Goal: Information Seeking & Learning: Learn about a topic

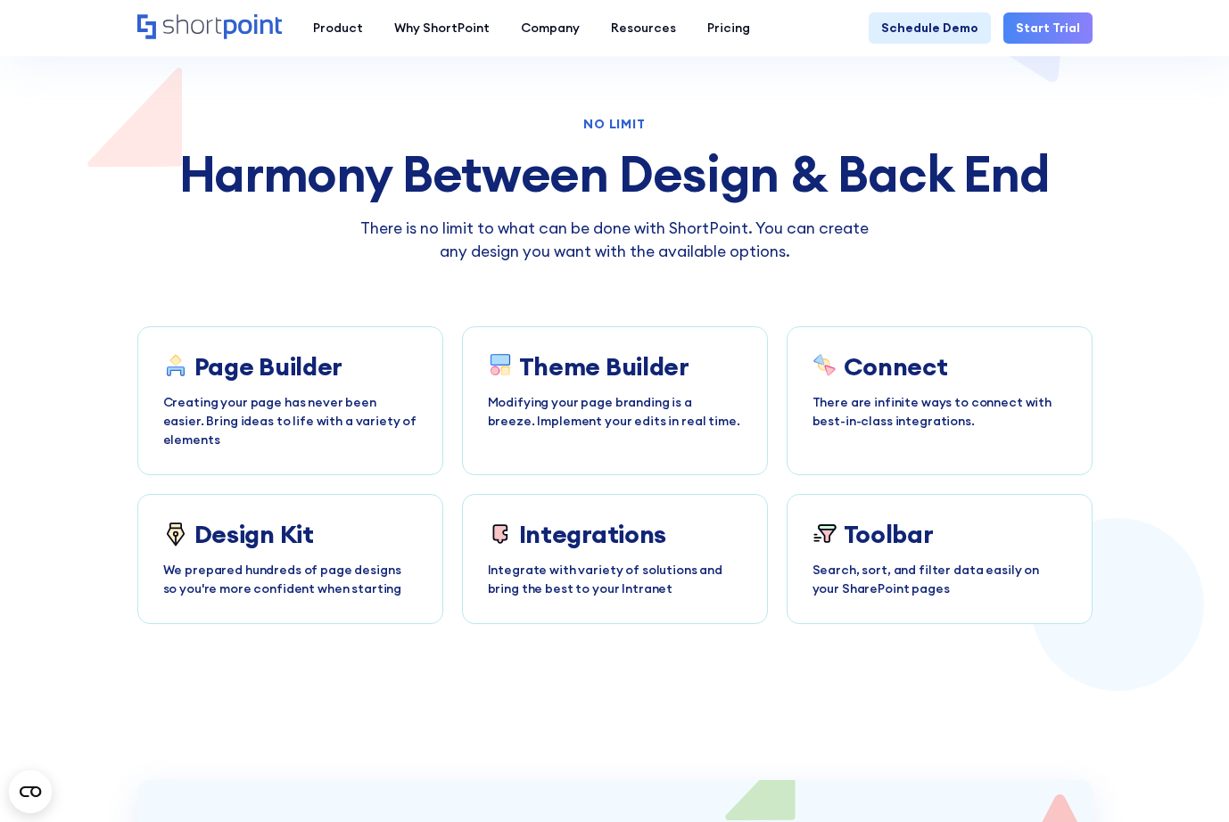
scroll to position [5605, 0]
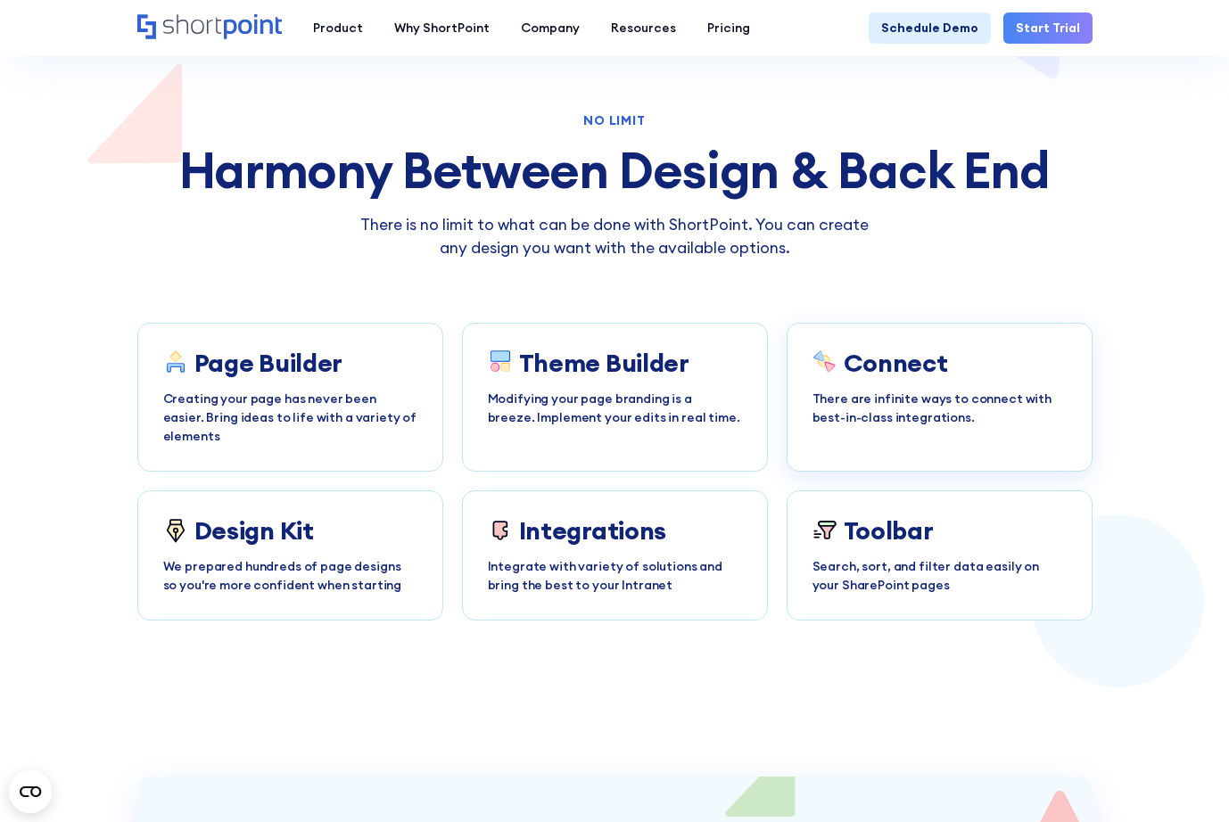
click at [931, 349] on h3 "Connect" at bounding box center [895, 363] width 104 height 29
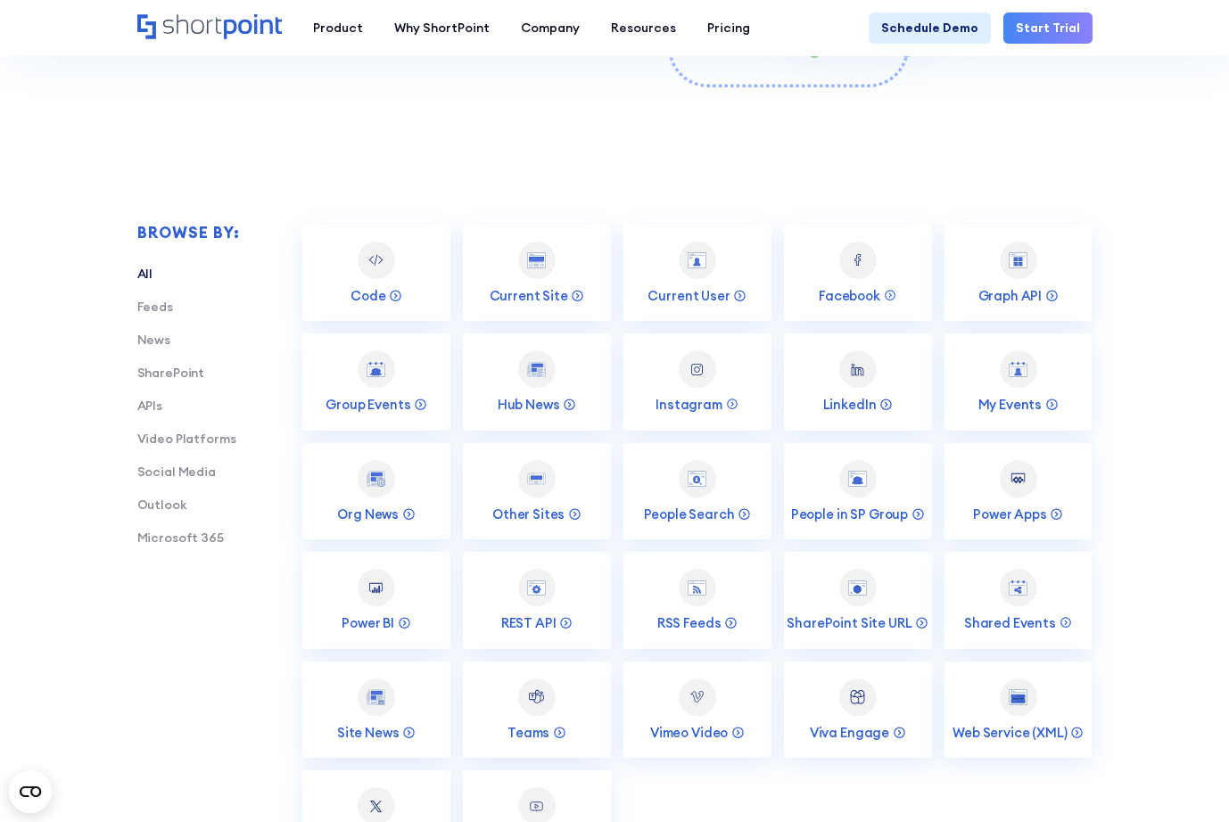
scroll to position [2562, 0]
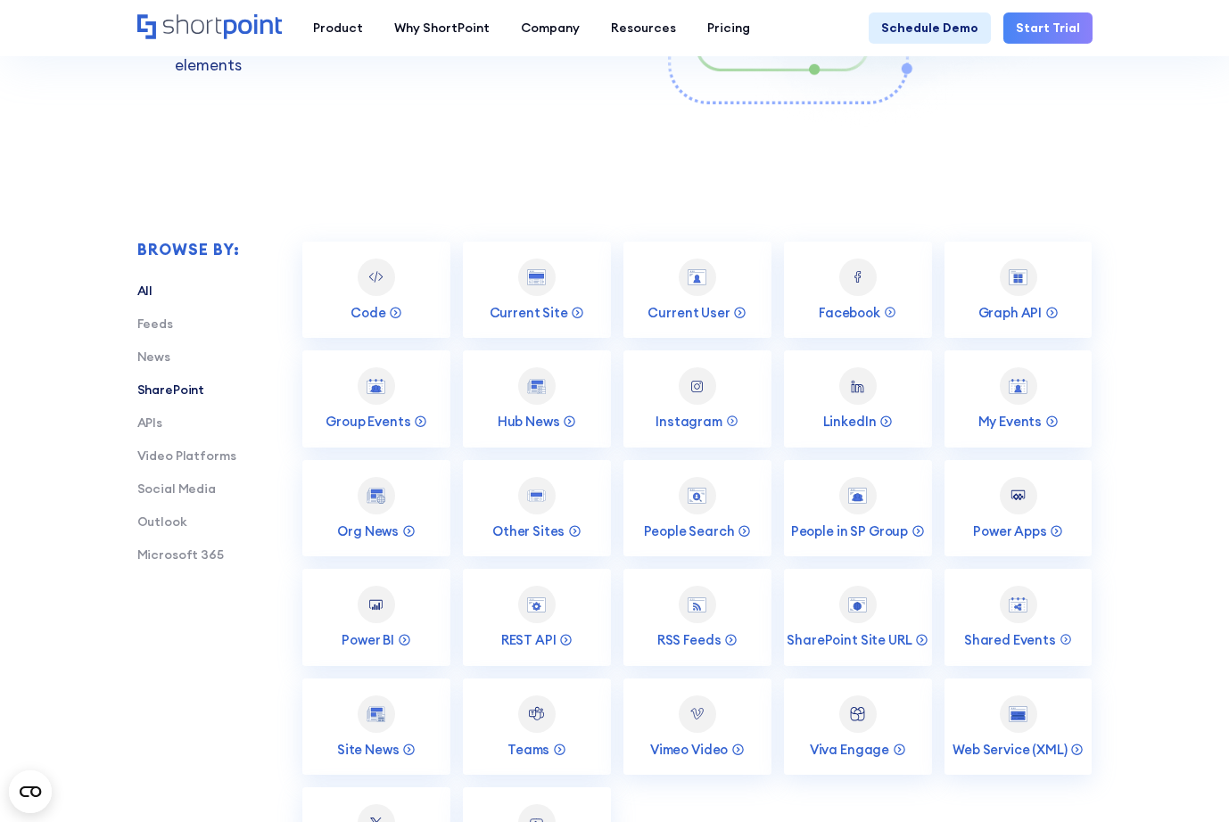
click at [184, 386] on link "SharePoint" at bounding box center [171, 390] width 68 height 16
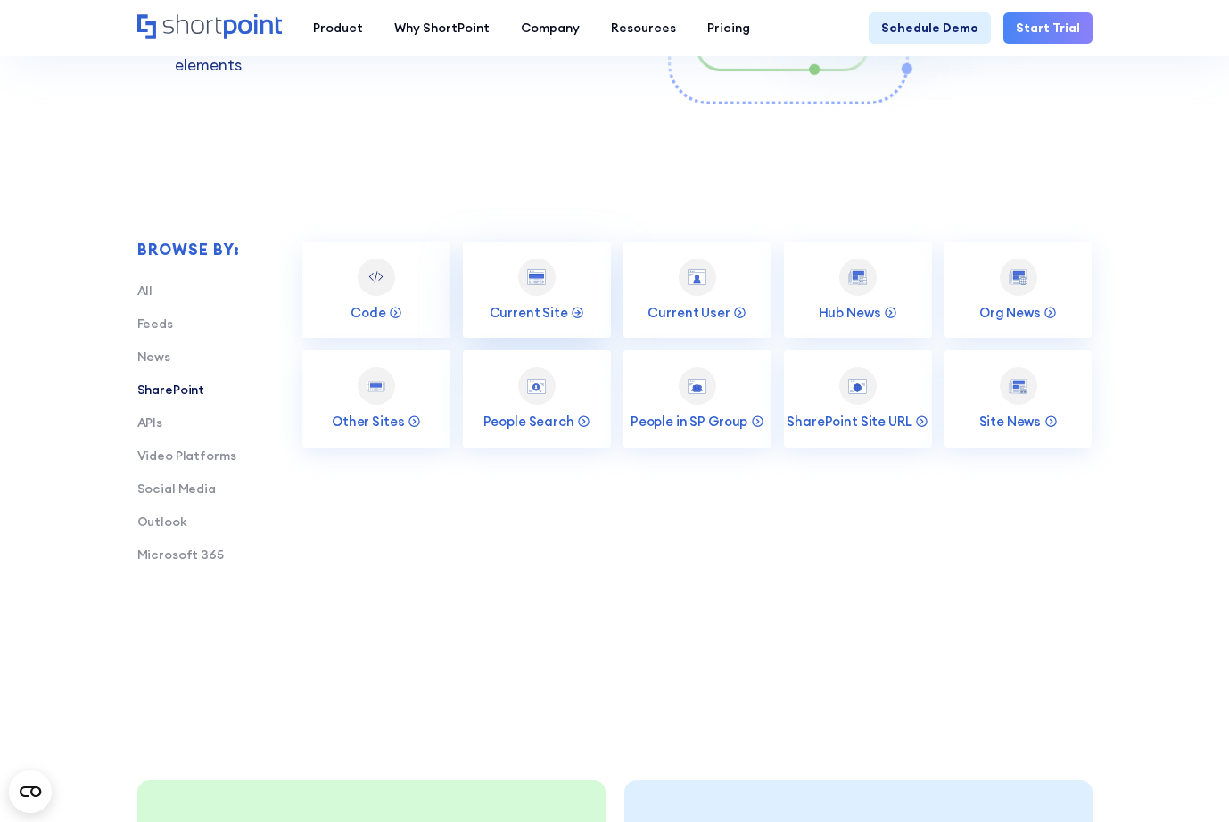
click at [538, 284] on img at bounding box center [536, 277] width 19 height 16
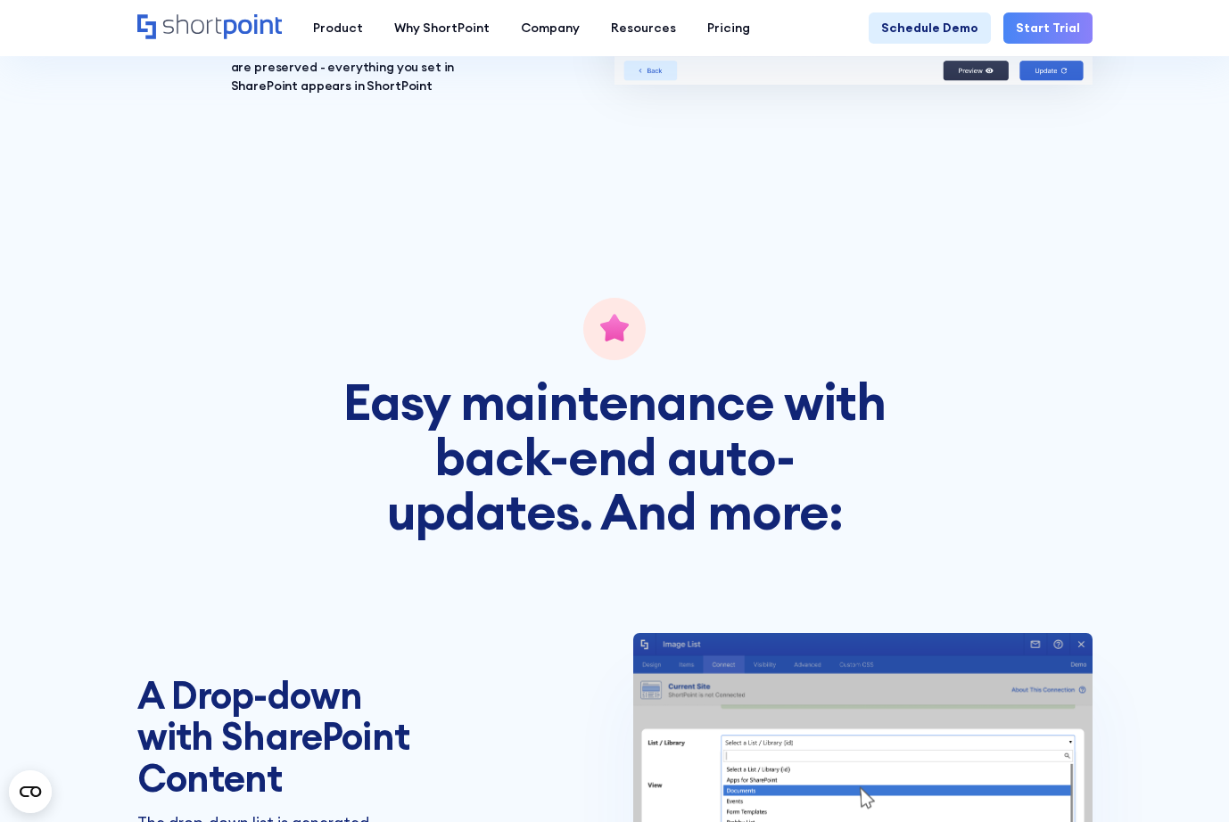
scroll to position [2654, 0]
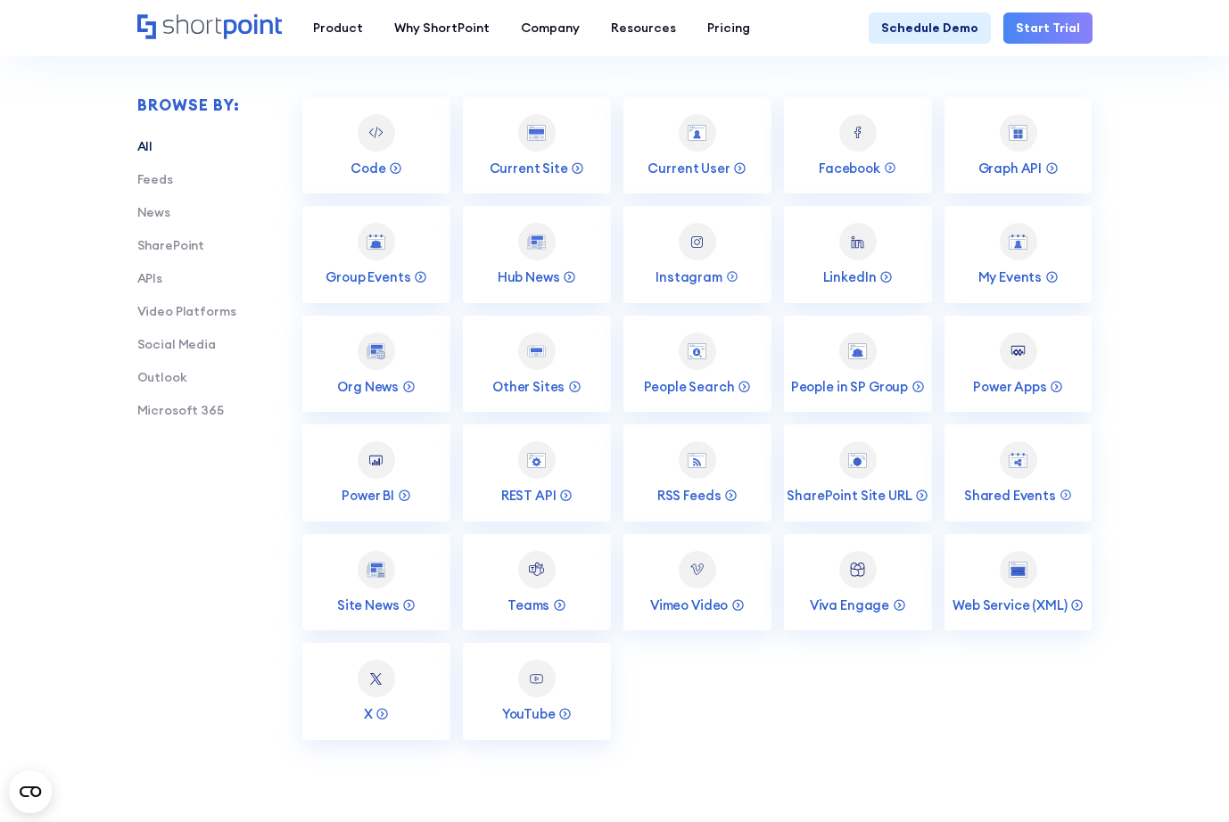
scroll to position [2710, 0]
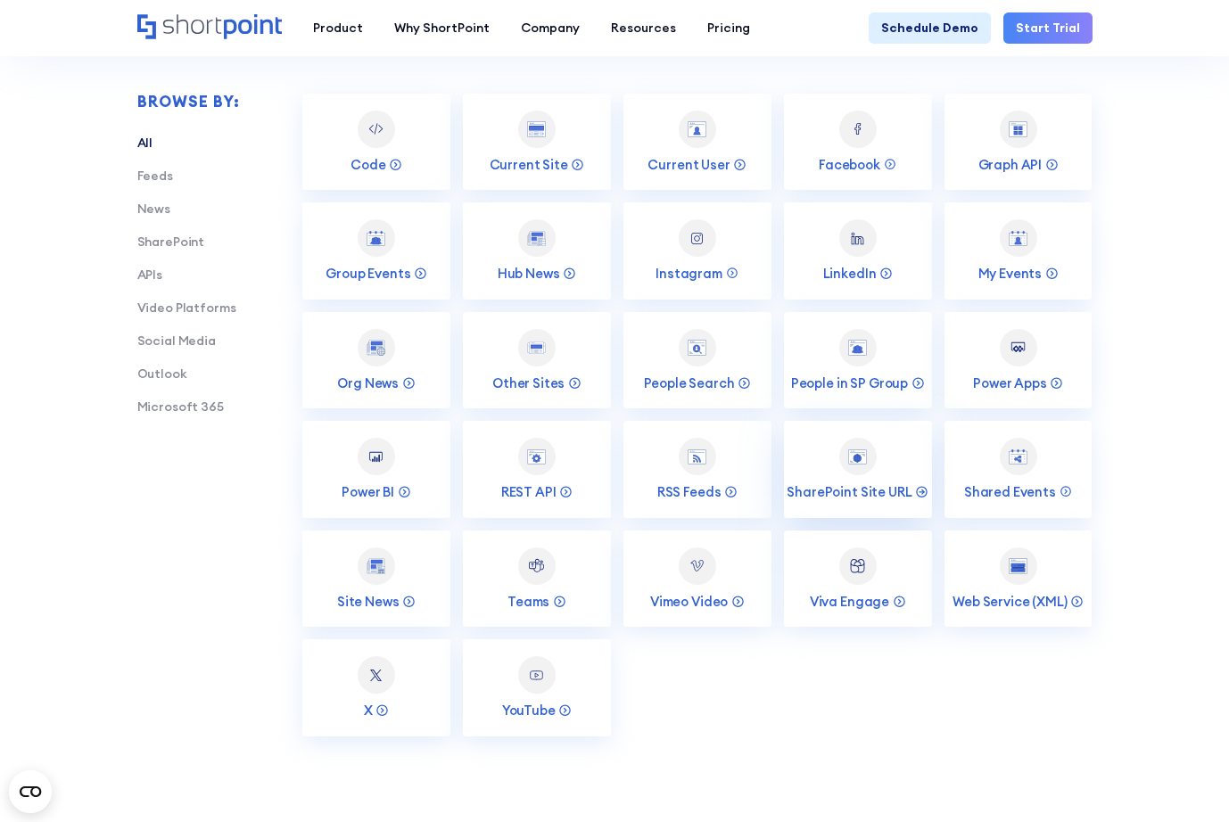
click at [867, 458] on div at bounding box center [857, 456] width 37 height 37
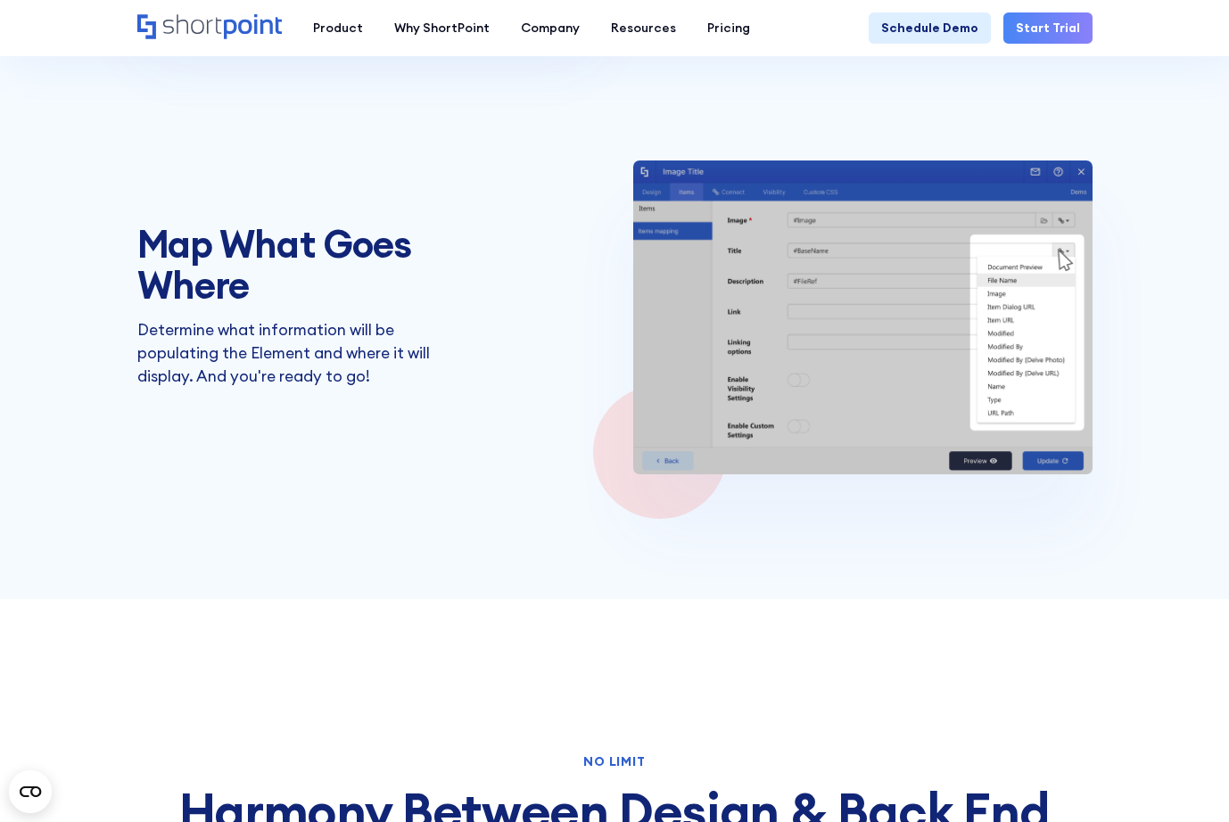
scroll to position [4211, 0]
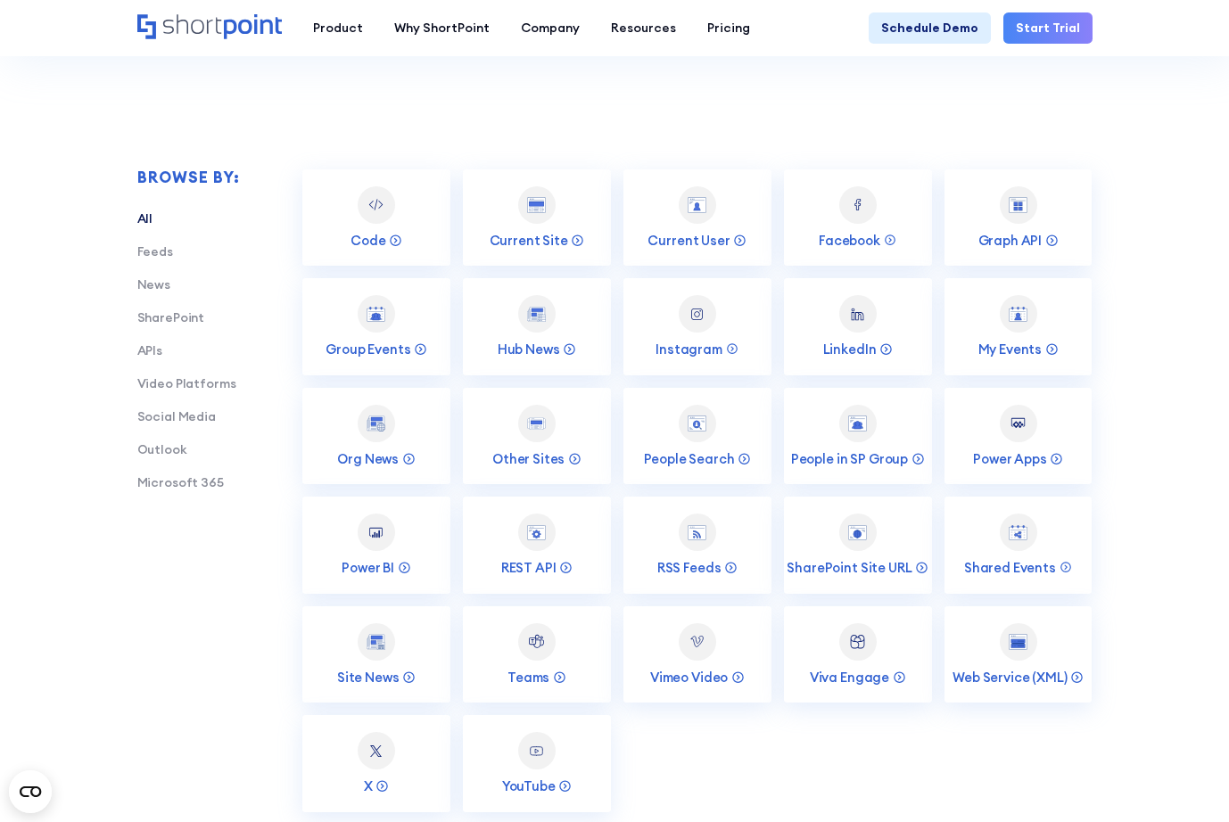
scroll to position [2648, 0]
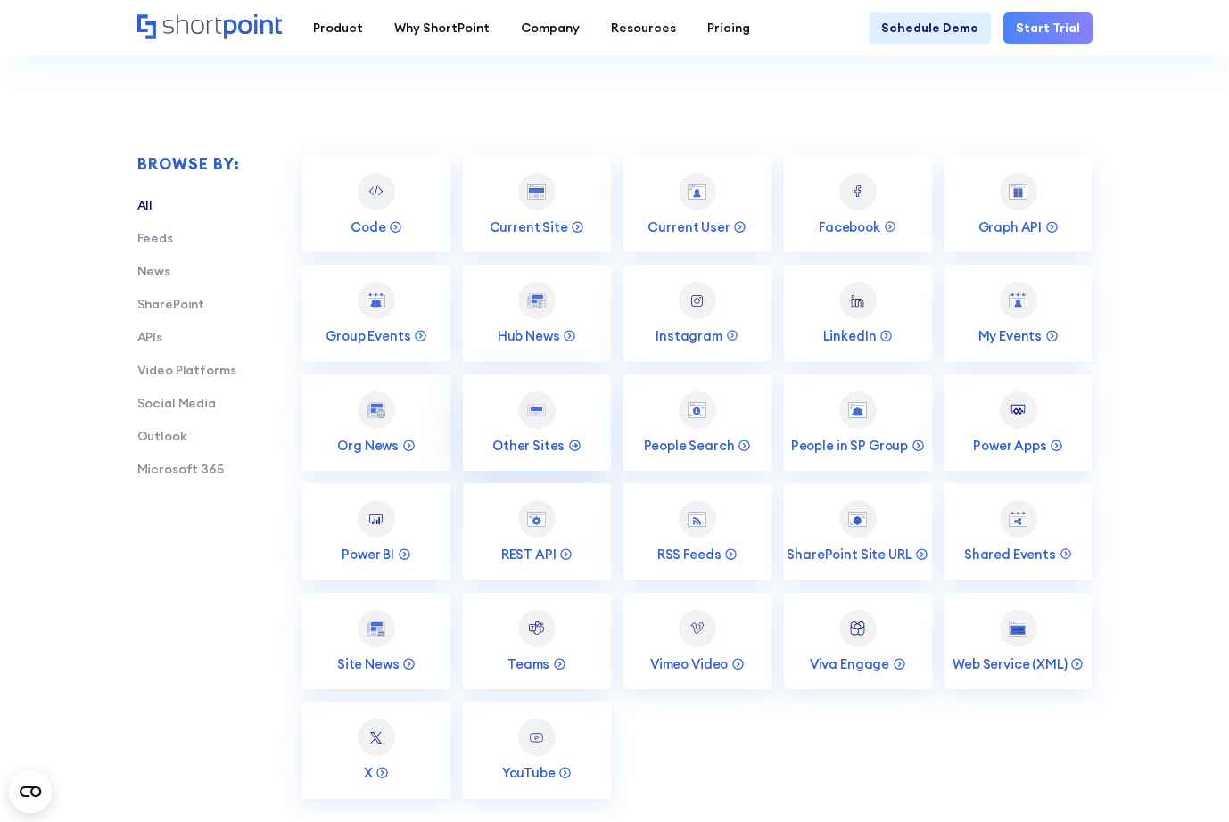
click at [540, 404] on img at bounding box center [536, 410] width 19 height 12
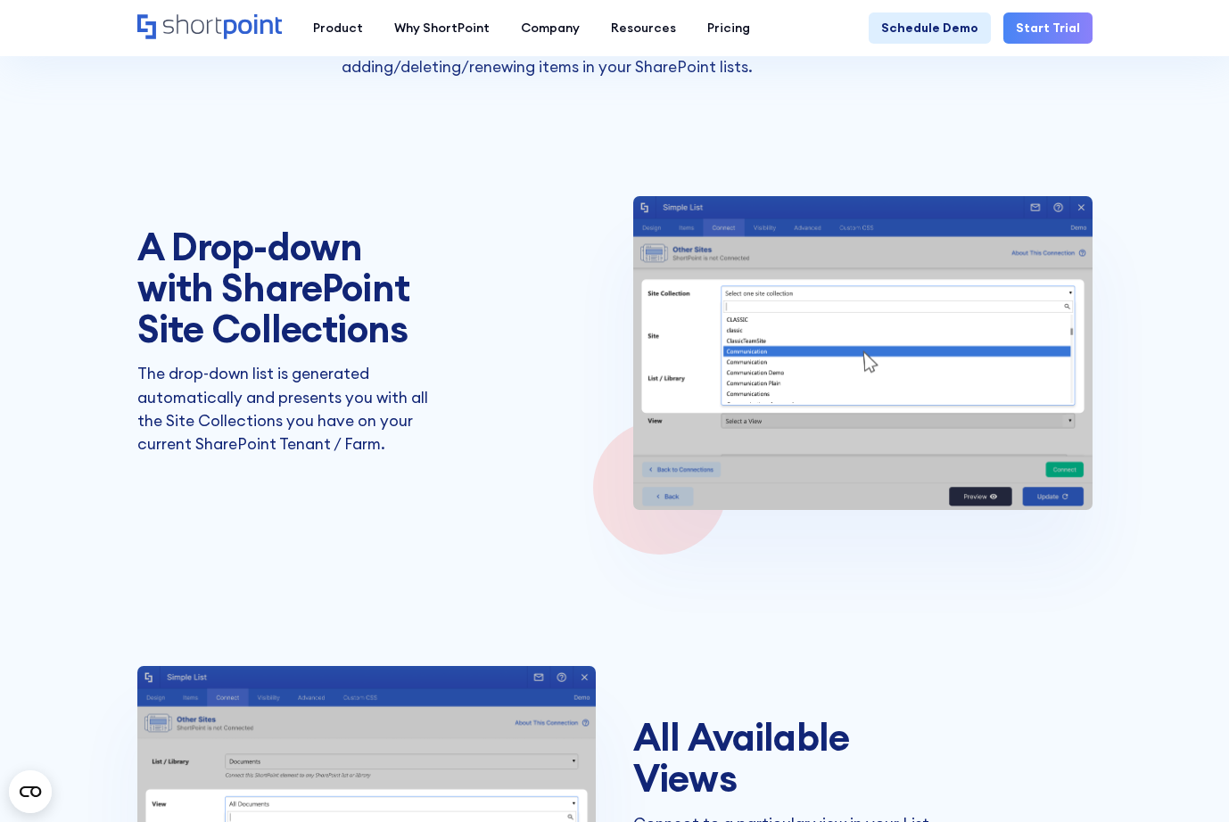
scroll to position [3333, 0]
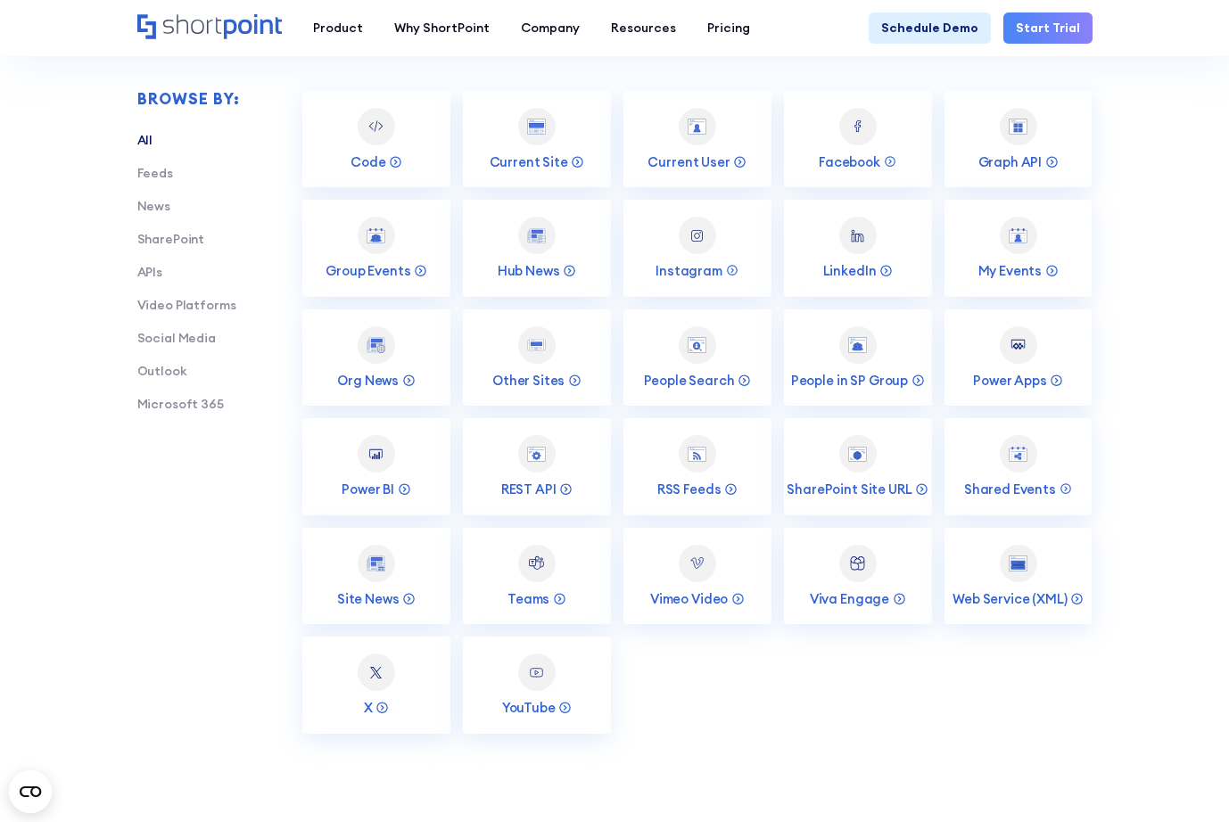
scroll to position [2715, 0]
click at [371, 342] on img at bounding box center [375, 343] width 19 height 16
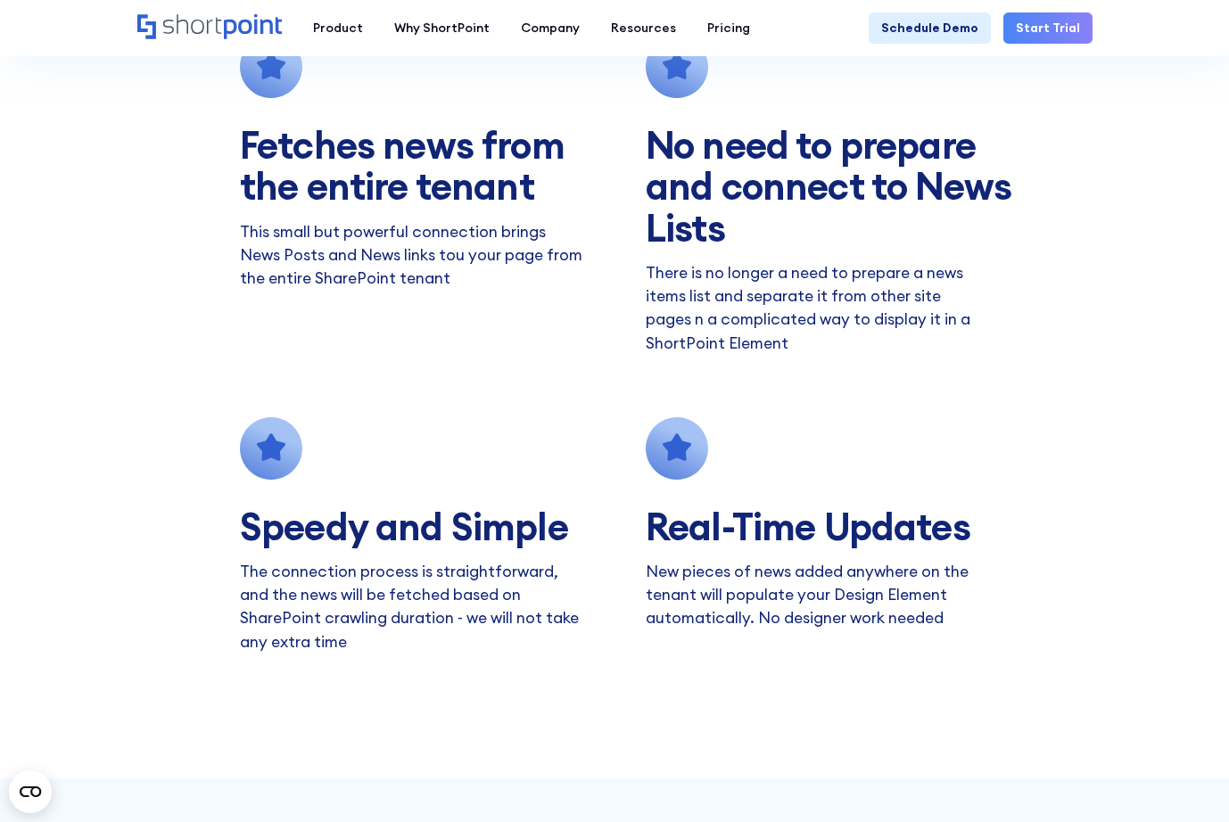
scroll to position [1191, 0]
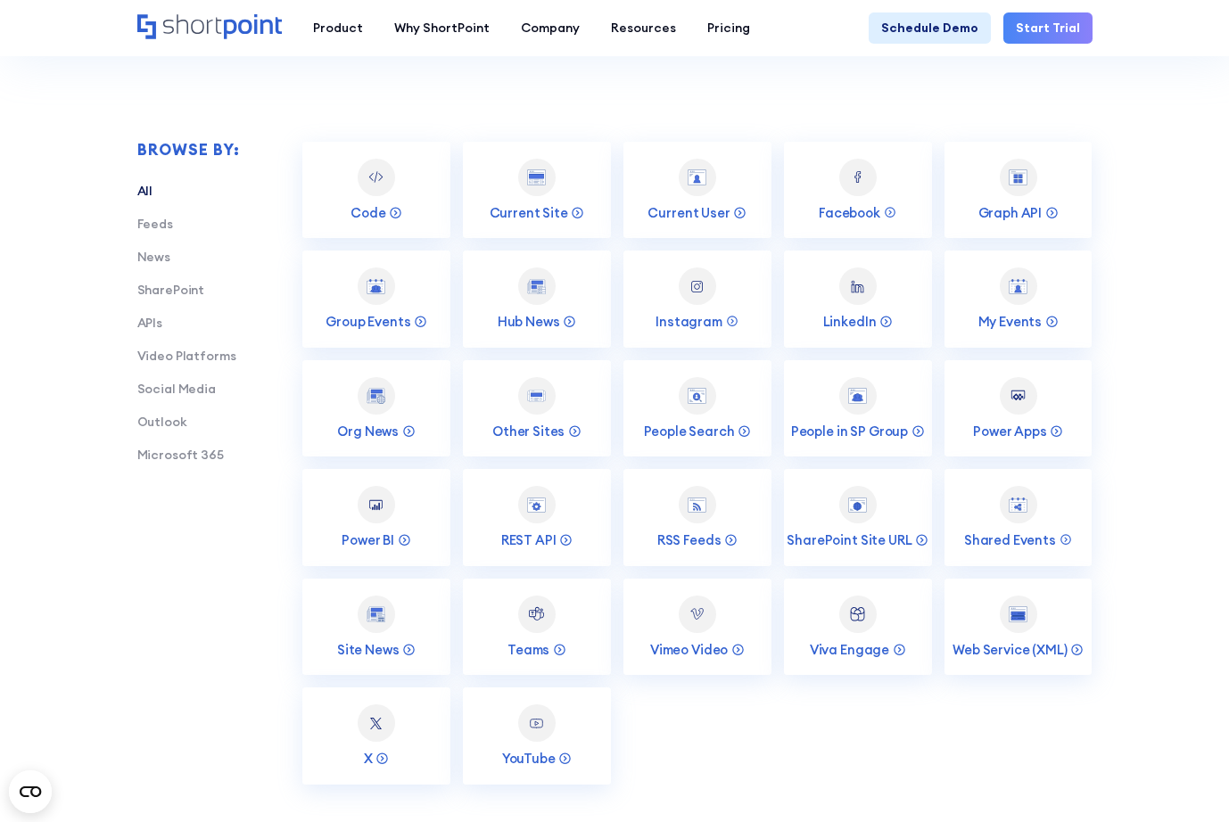
scroll to position [2667, 0]
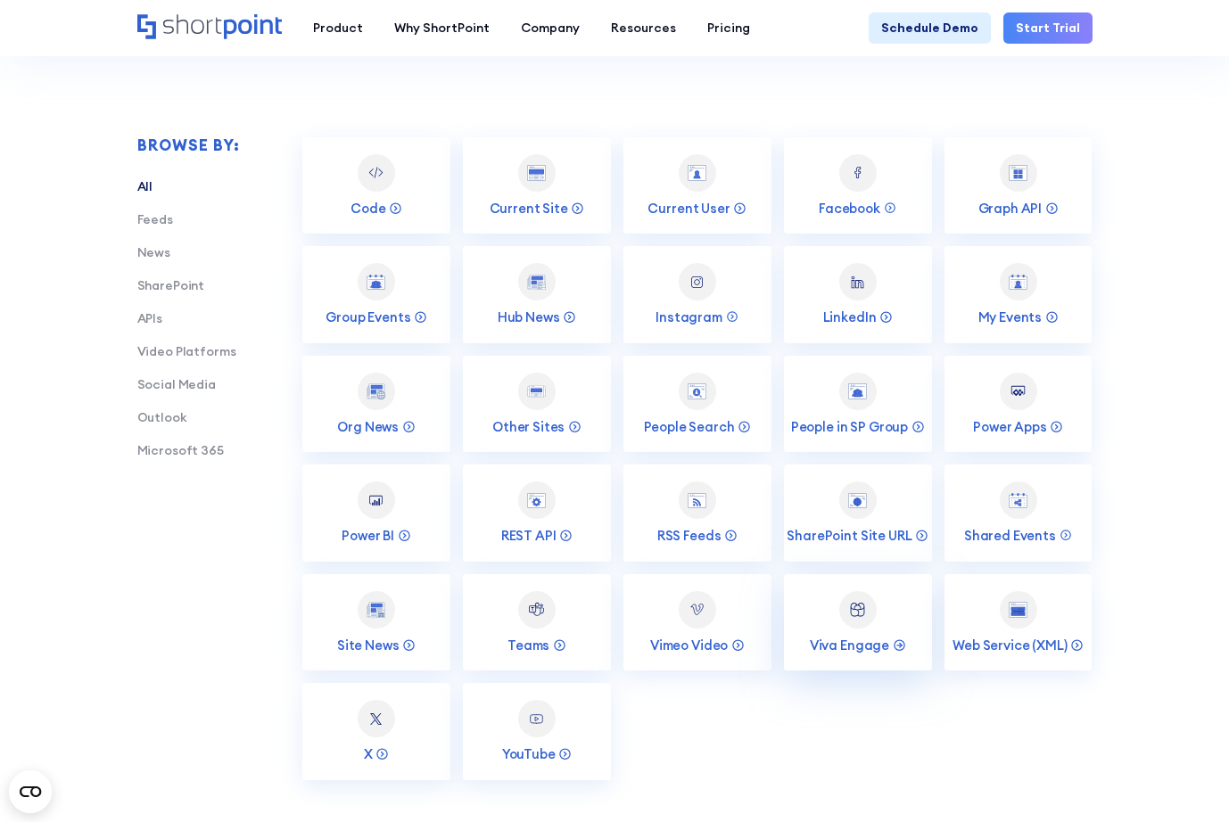
click at [800, 596] on link "Viva Engage" at bounding box center [858, 622] width 148 height 97
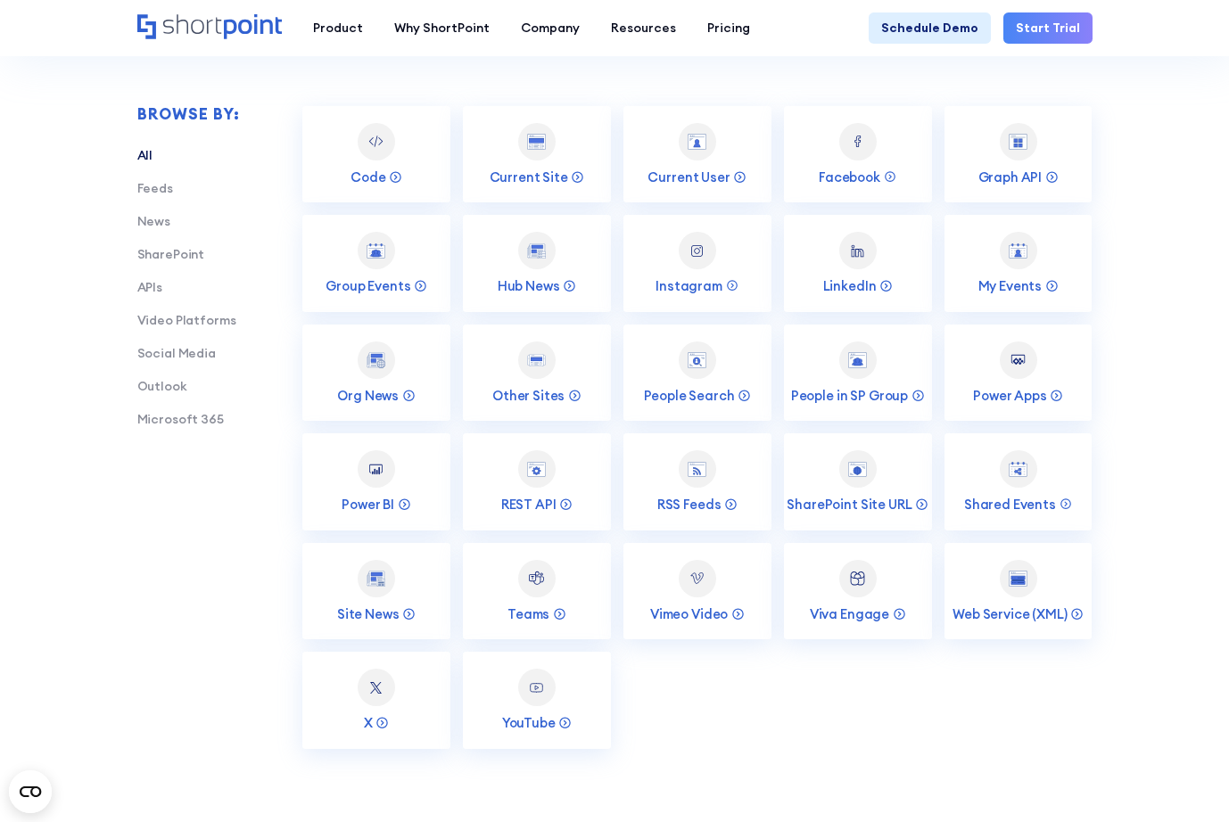
scroll to position [2697, 0]
click at [546, 249] on div at bounding box center [536, 251] width 37 height 37
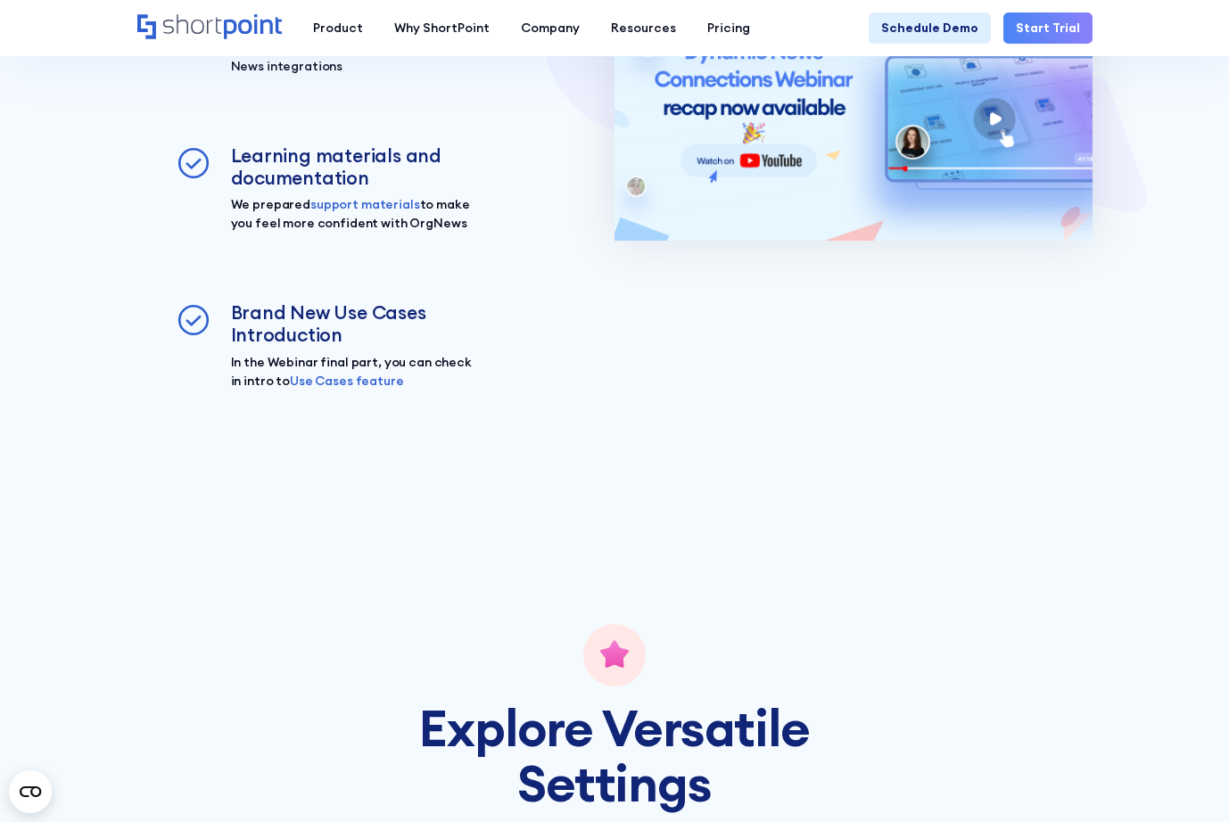
scroll to position [1287, 0]
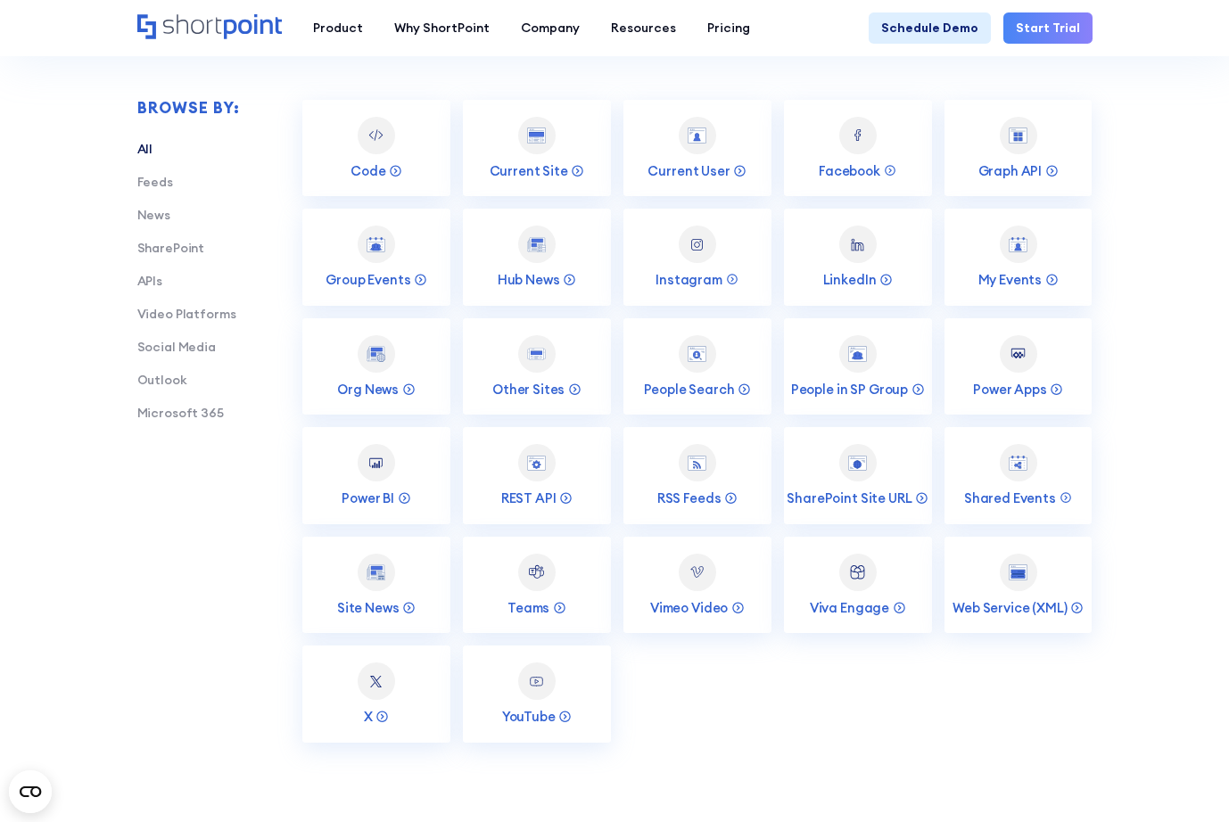
scroll to position [2700, 0]
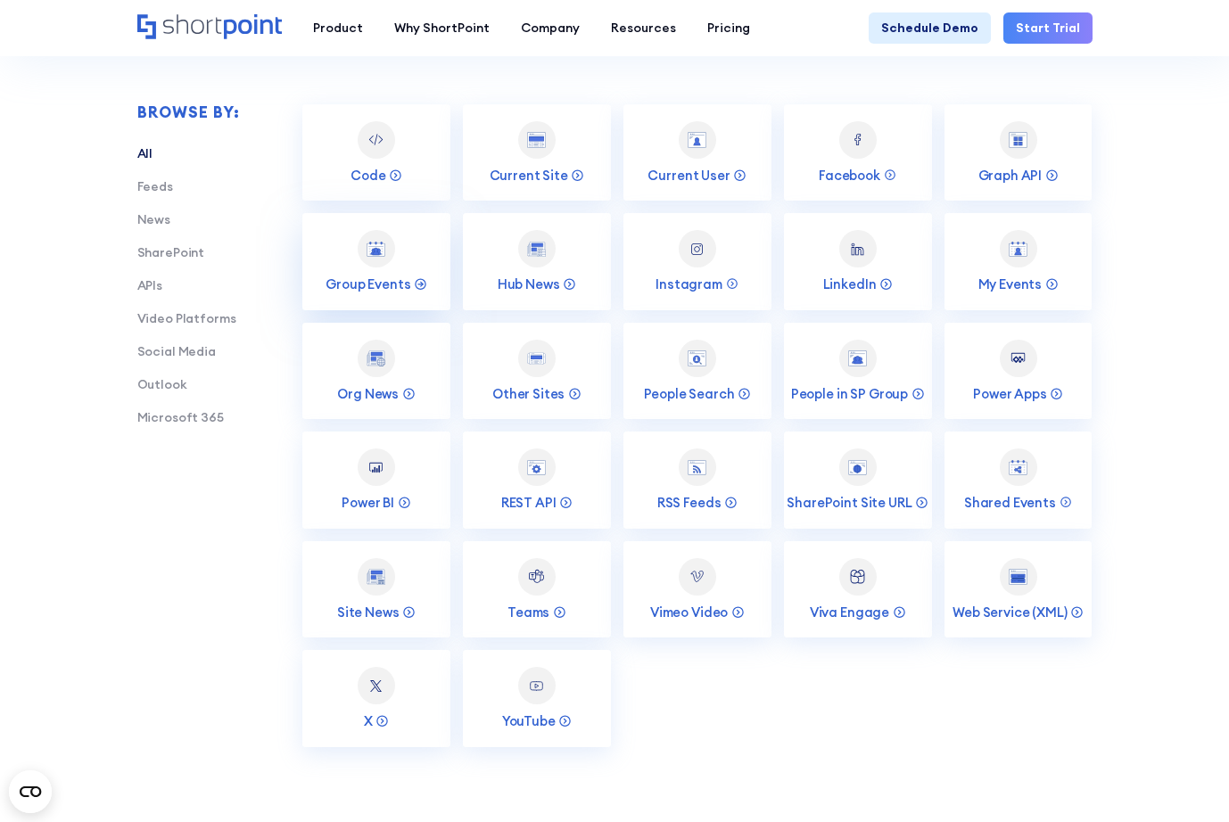
click at [367, 249] on img at bounding box center [375, 250] width 19 height 16
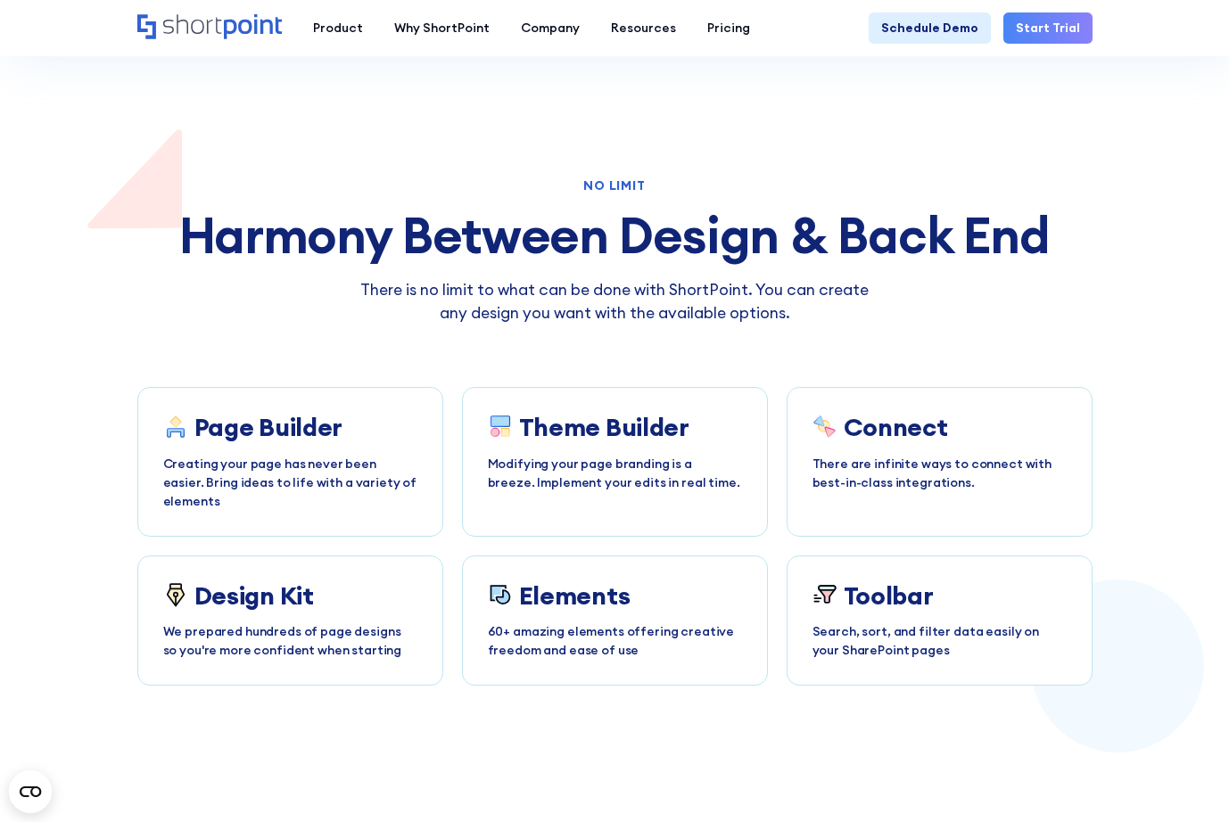
scroll to position [3941, 0]
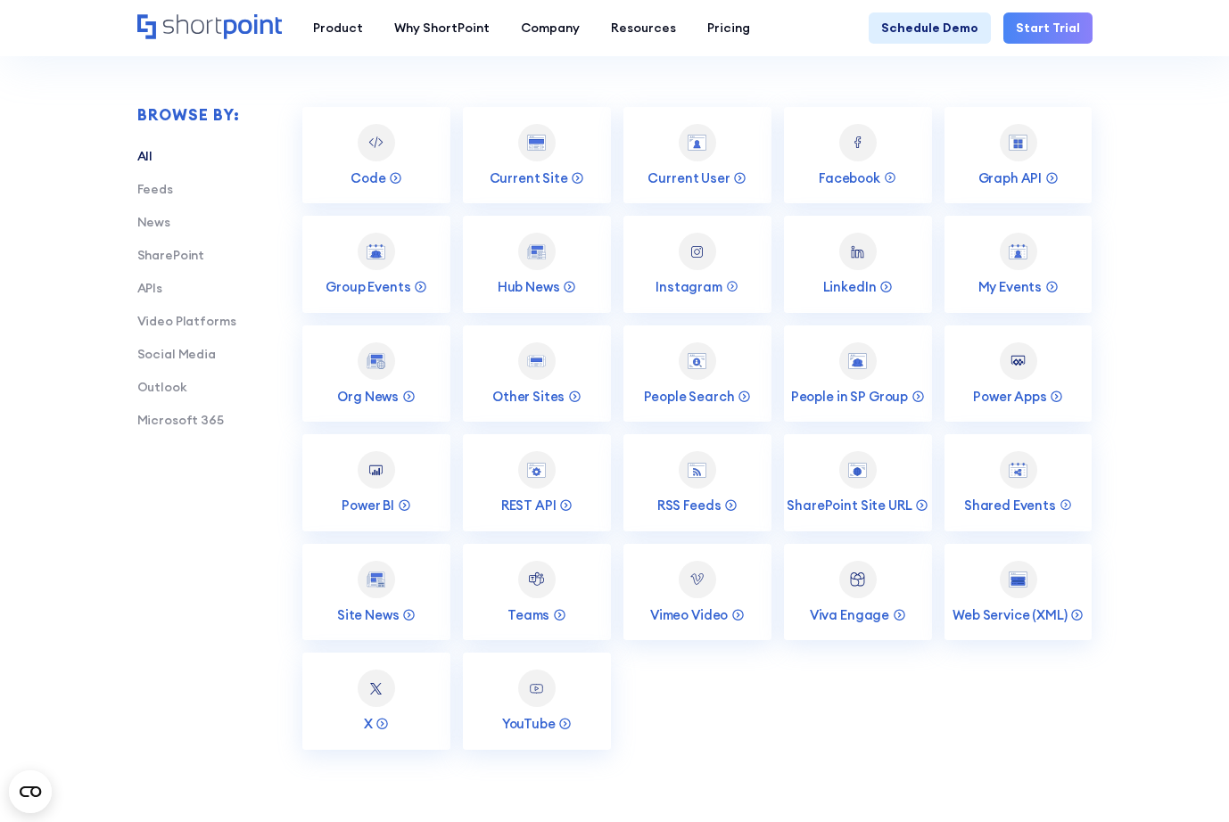
scroll to position [2700, 0]
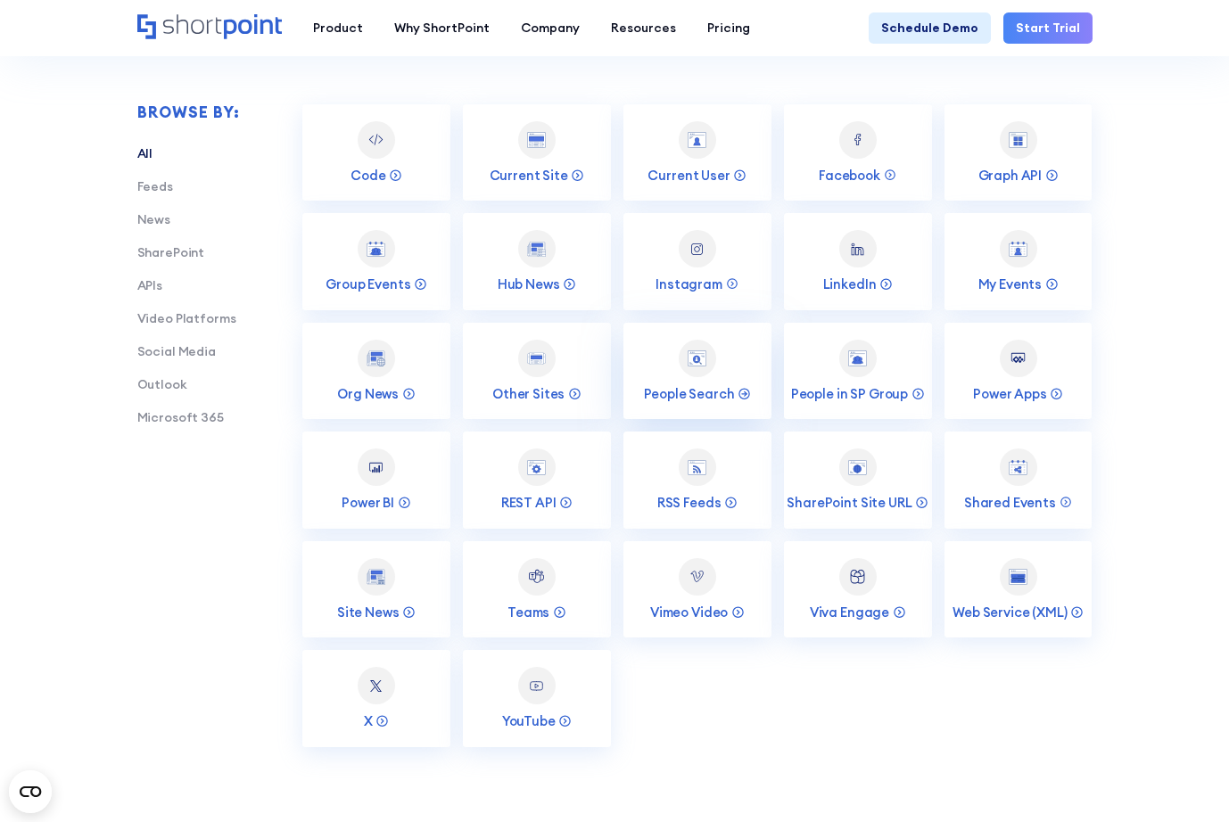
click at [678, 361] on div at bounding box center [696, 358] width 37 height 37
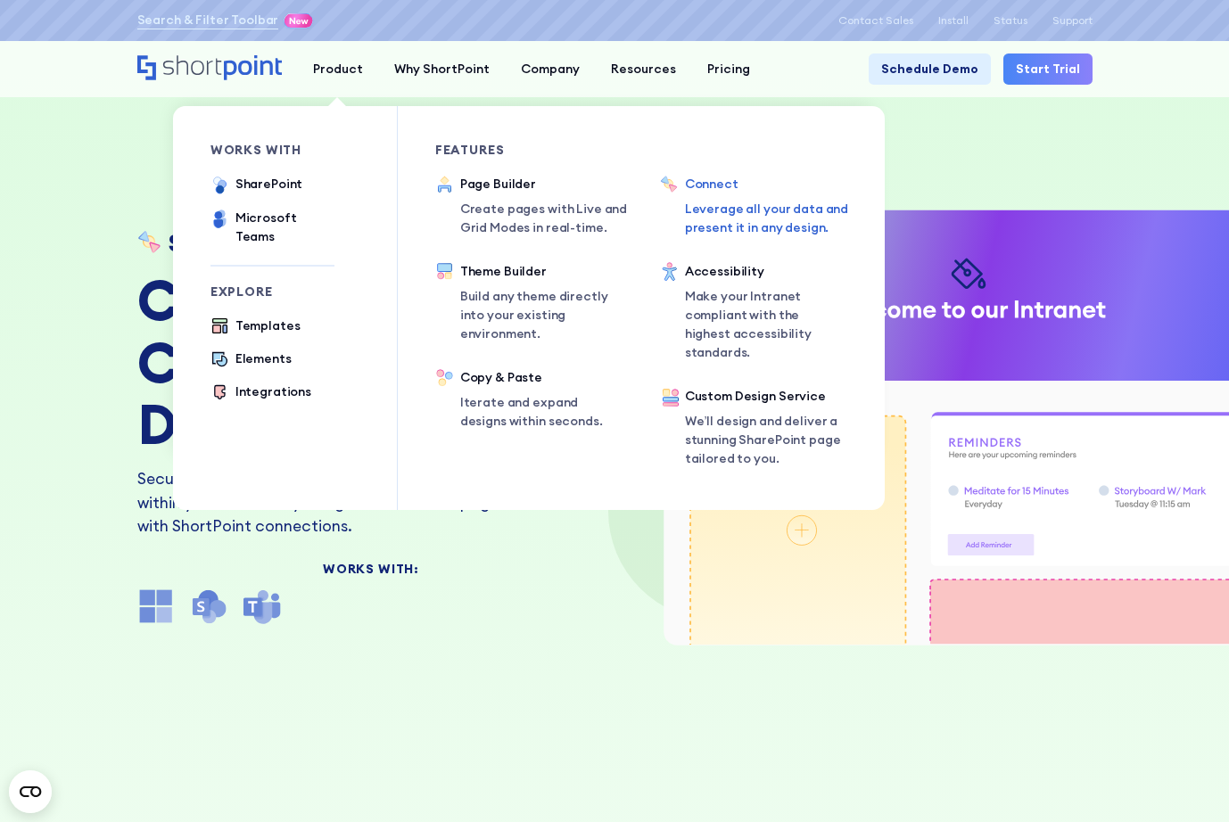
click at [365, 91] on div "works with SharePoint Microsoft Teams SAP Explore Templates Elements Integratio…" at bounding box center [528, 298] width 711 height 426
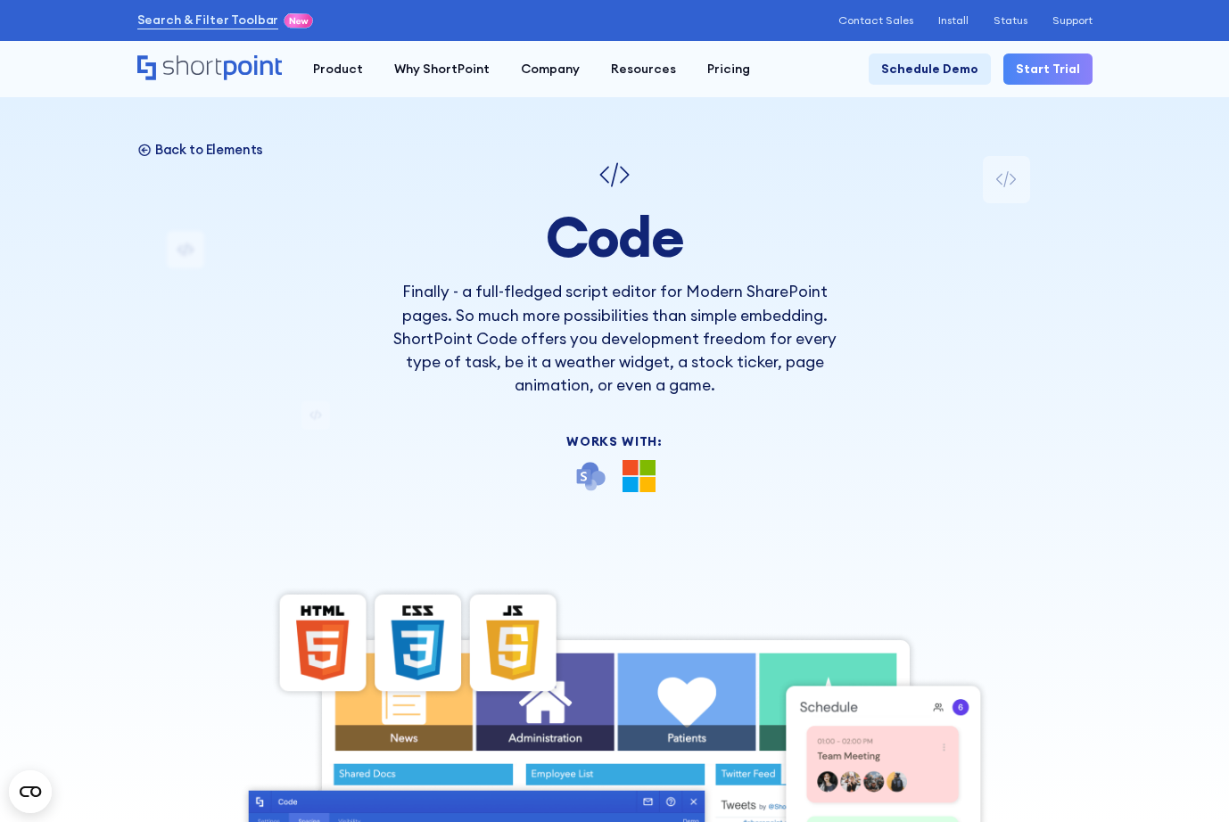
click at [200, 149] on p "Back to Elements" at bounding box center [209, 149] width 109 height 17
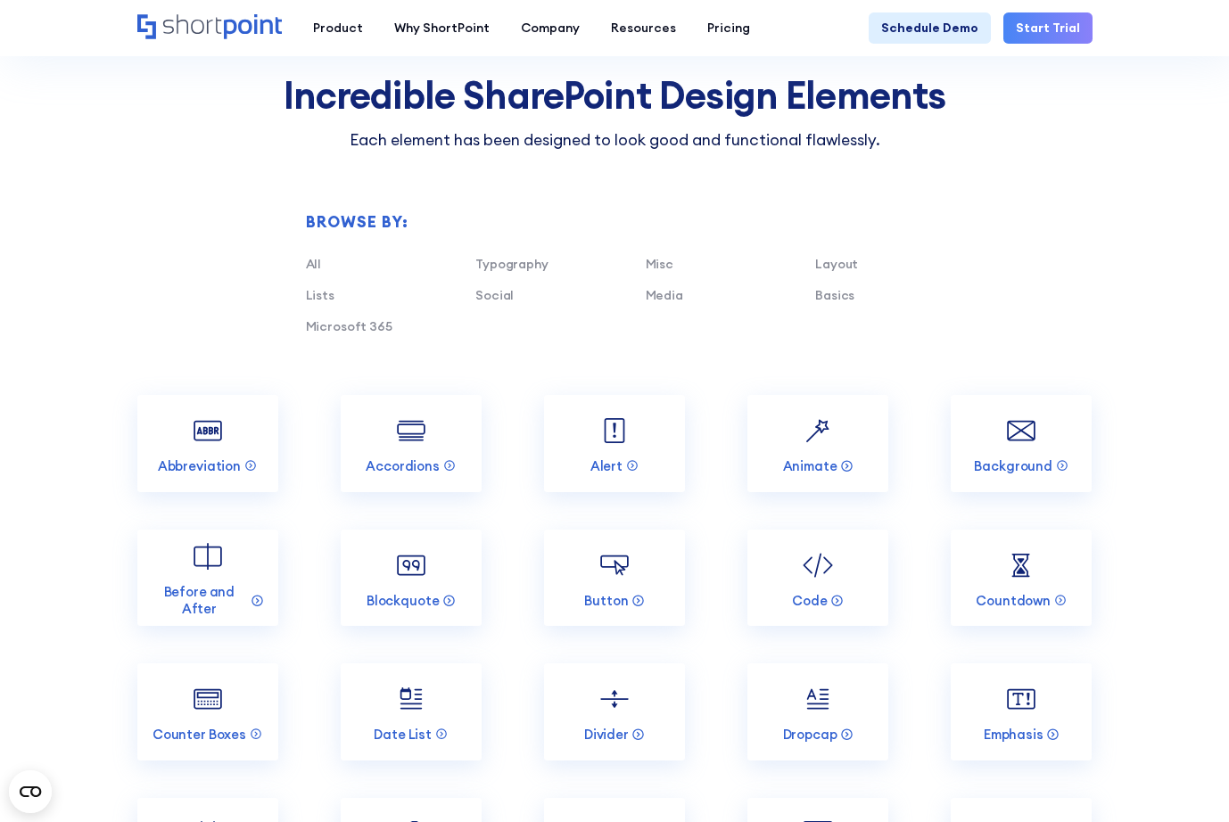
scroll to position [1343, 0]
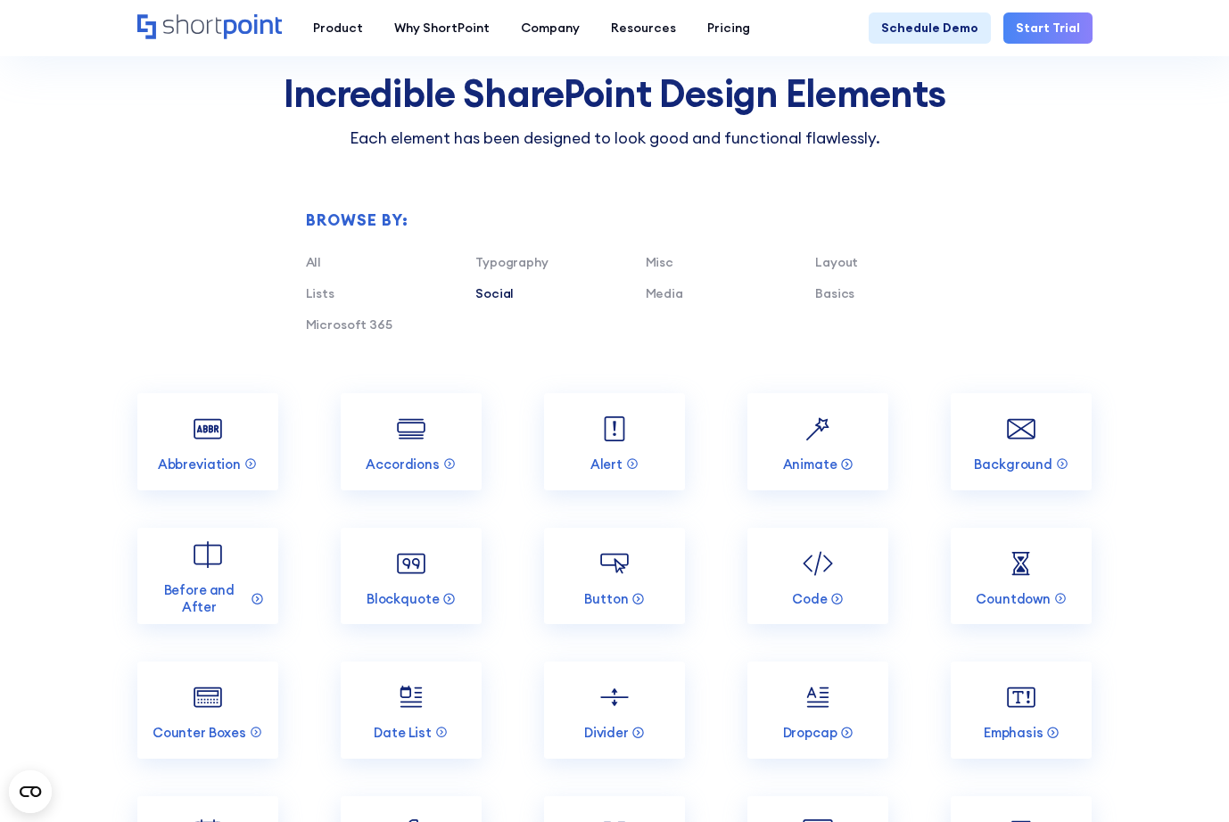
click at [504, 296] on link "Social" at bounding box center [494, 293] width 38 height 16
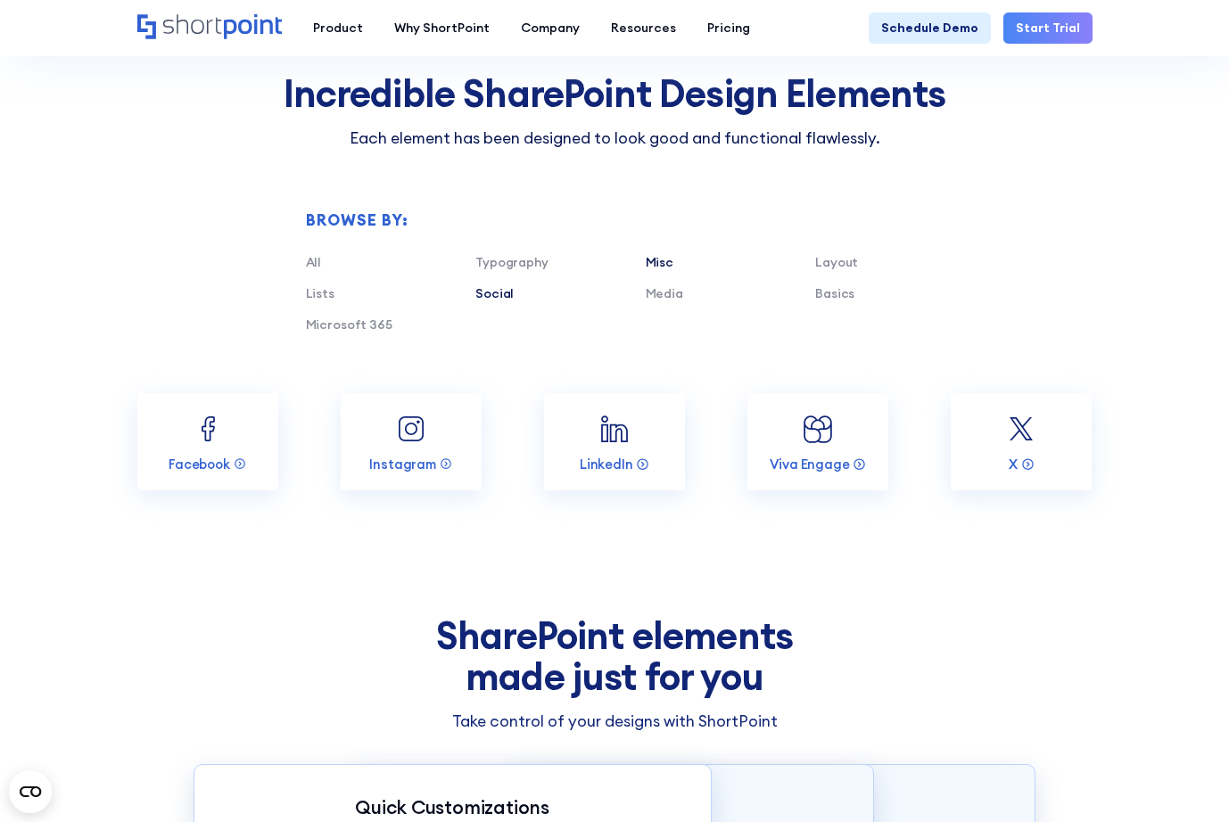
click at [668, 262] on link "Misc" at bounding box center [659, 262] width 28 height 16
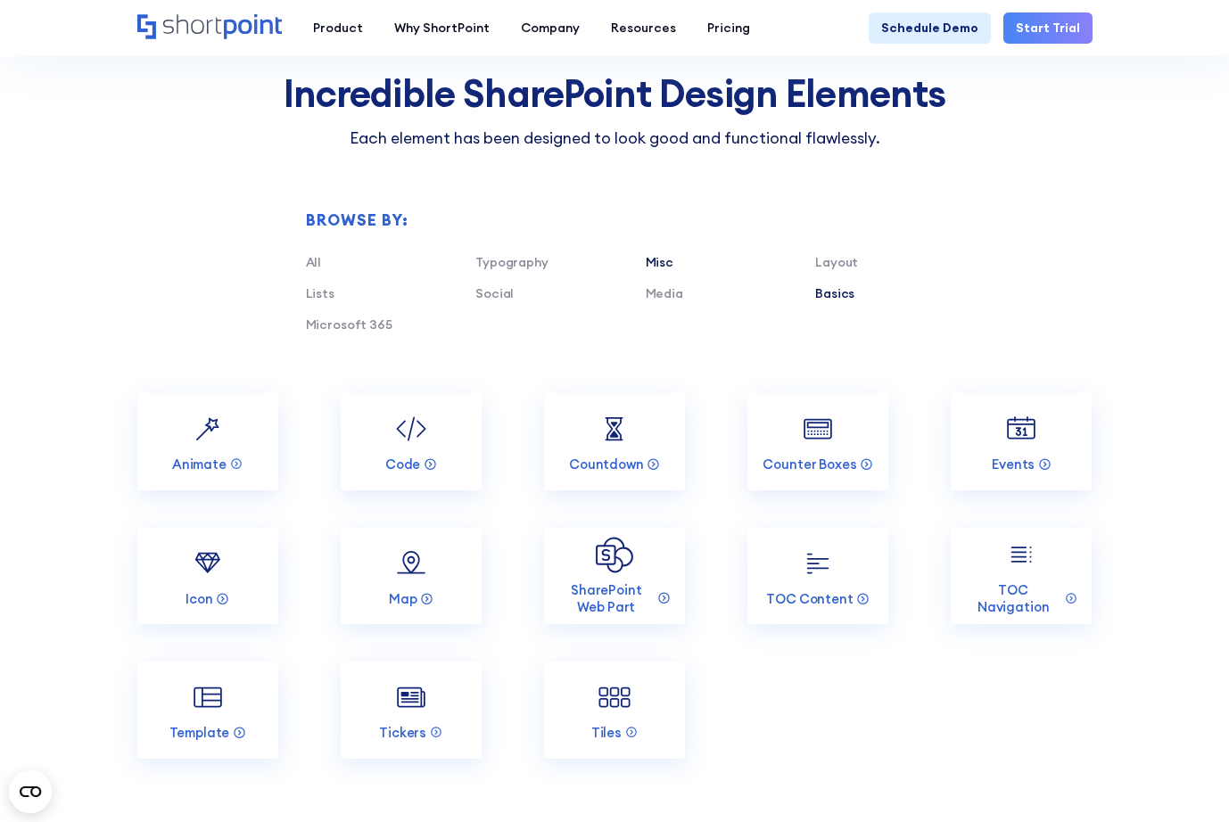
click at [838, 293] on link "Basics" at bounding box center [834, 293] width 39 height 16
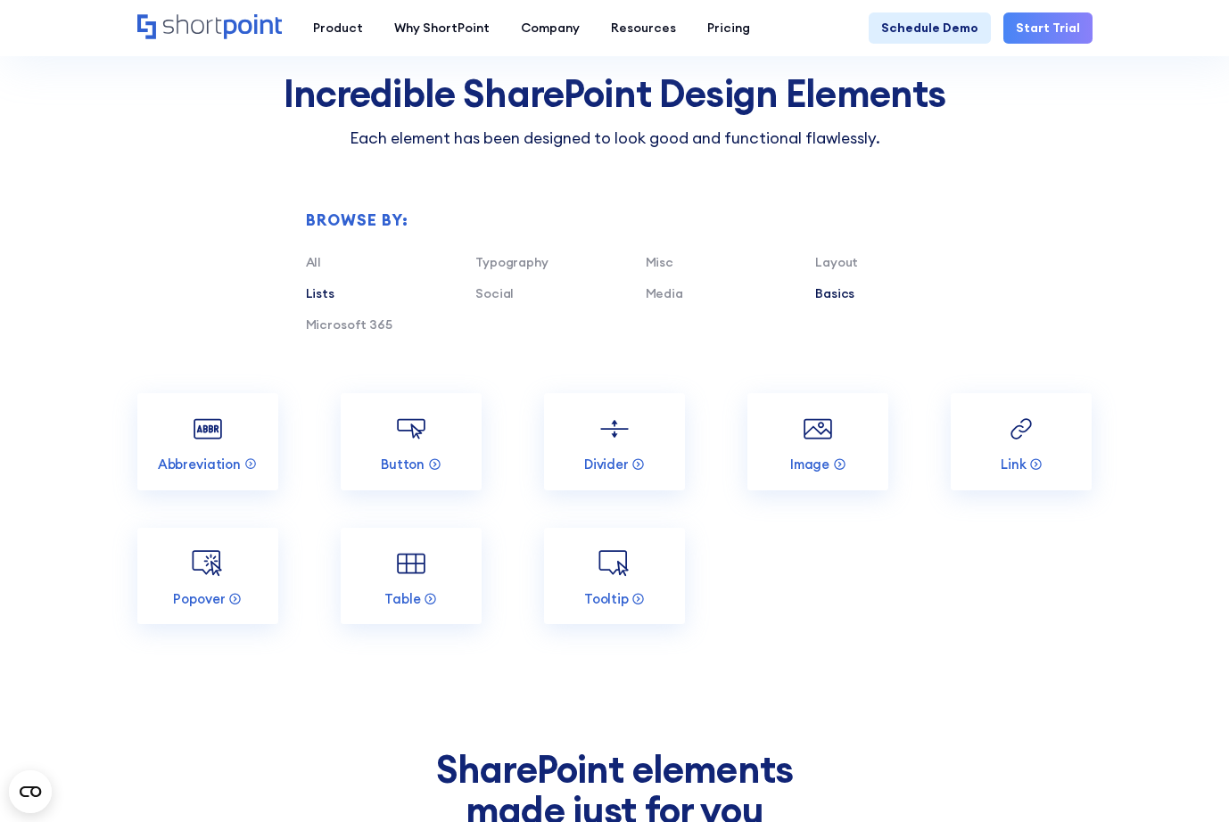
click at [316, 292] on link "Lists" at bounding box center [320, 293] width 29 height 16
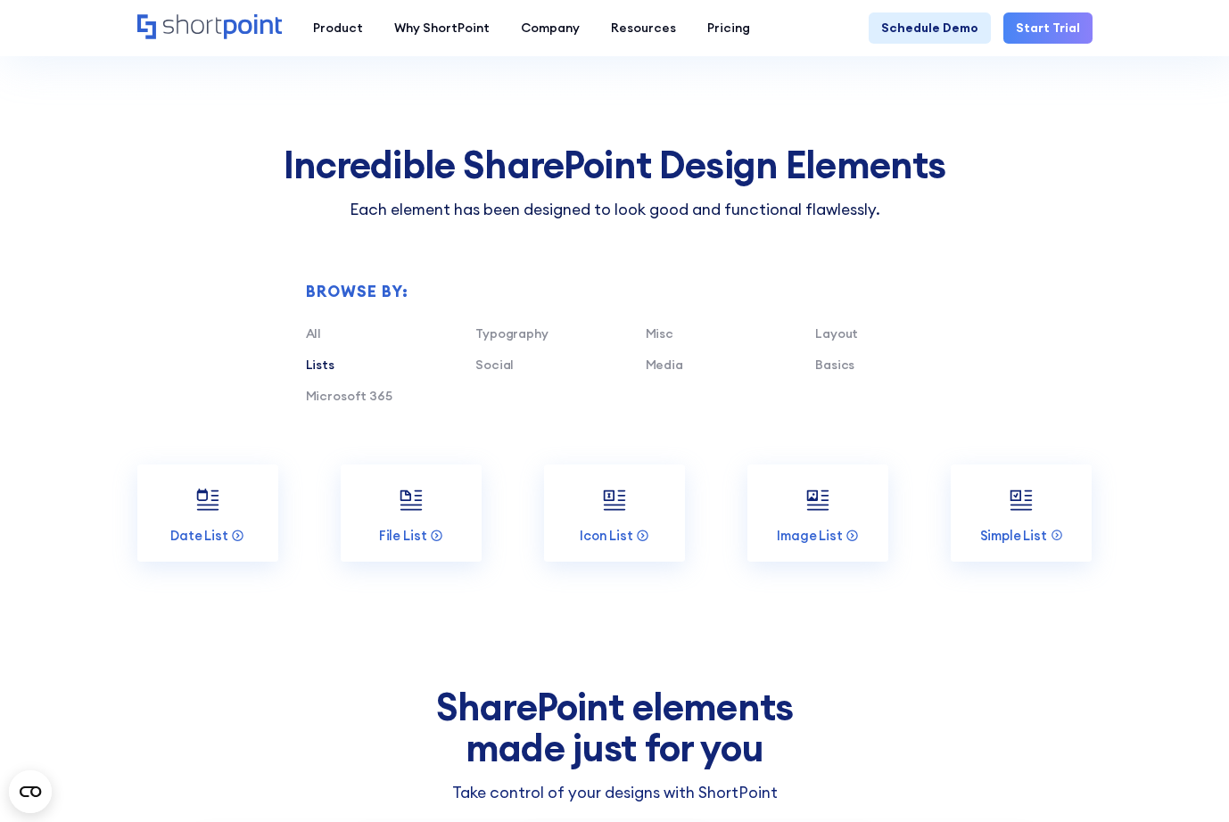
scroll to position [1281, 0]
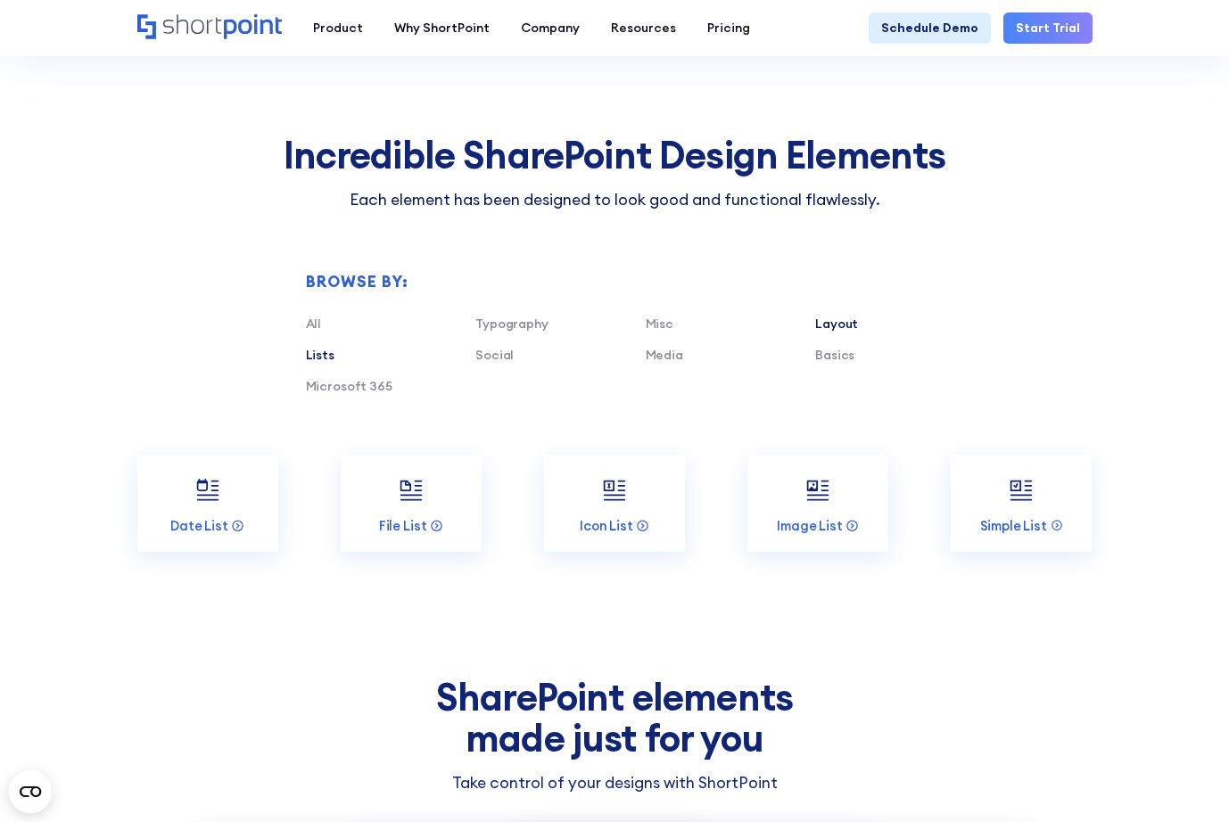
click at [839, 326] on link "Layout" at bounding box center [836, 324] width 43 height 16
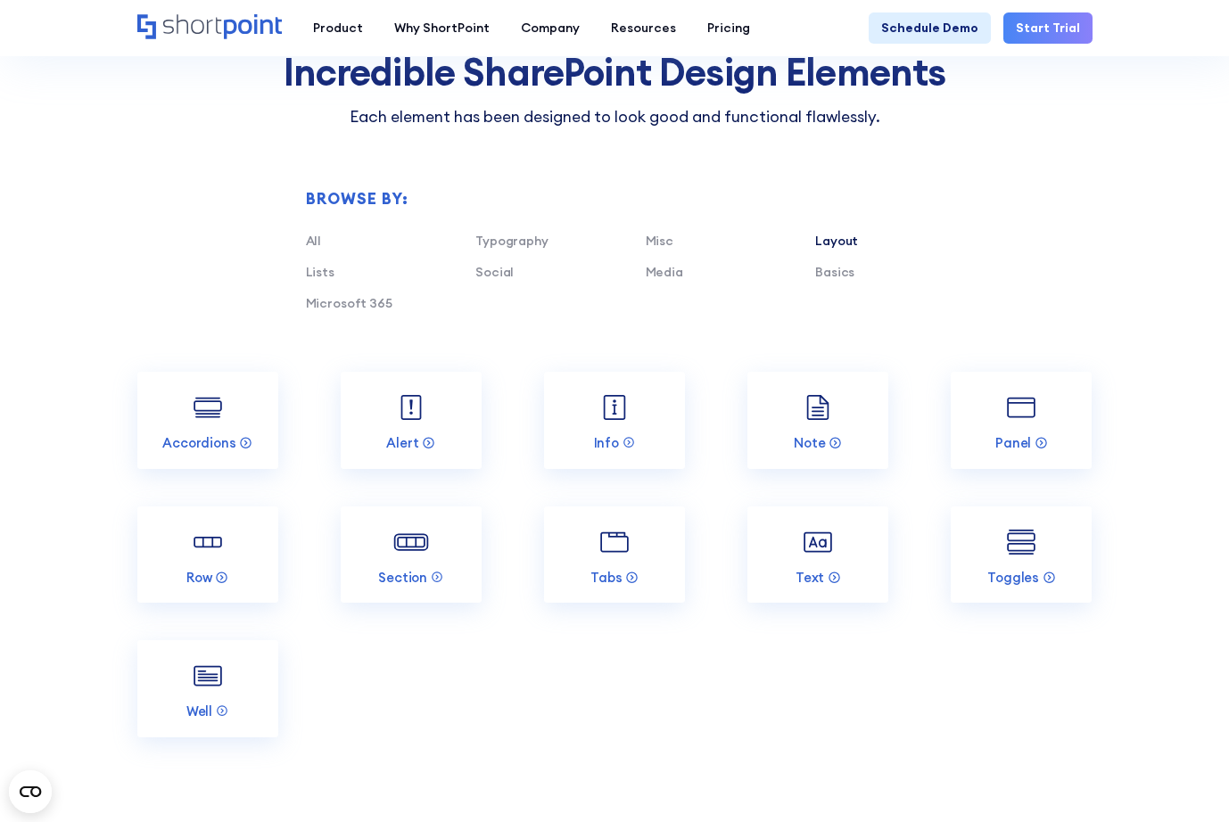
scroll to position [1367, 0]
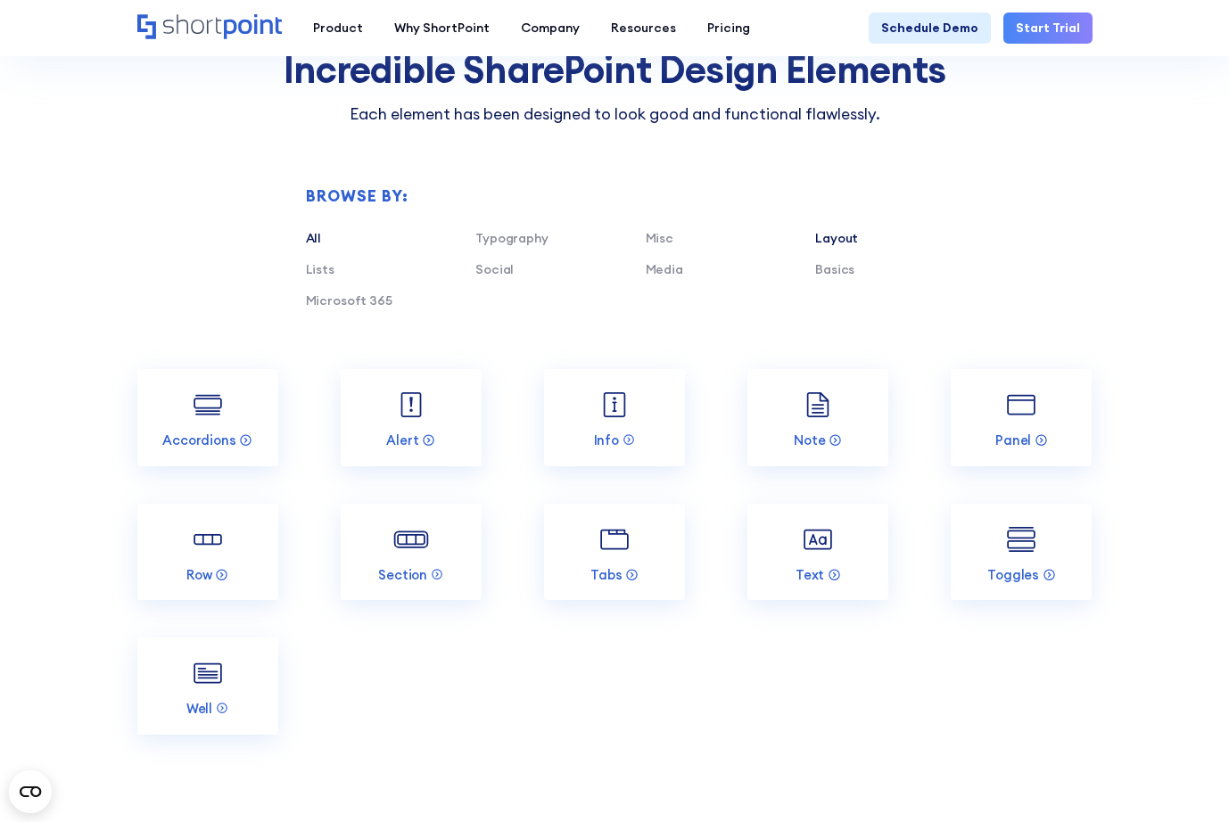
click at [311, 231] on link "All" at bounding box center [314, 238] width 16 height 16
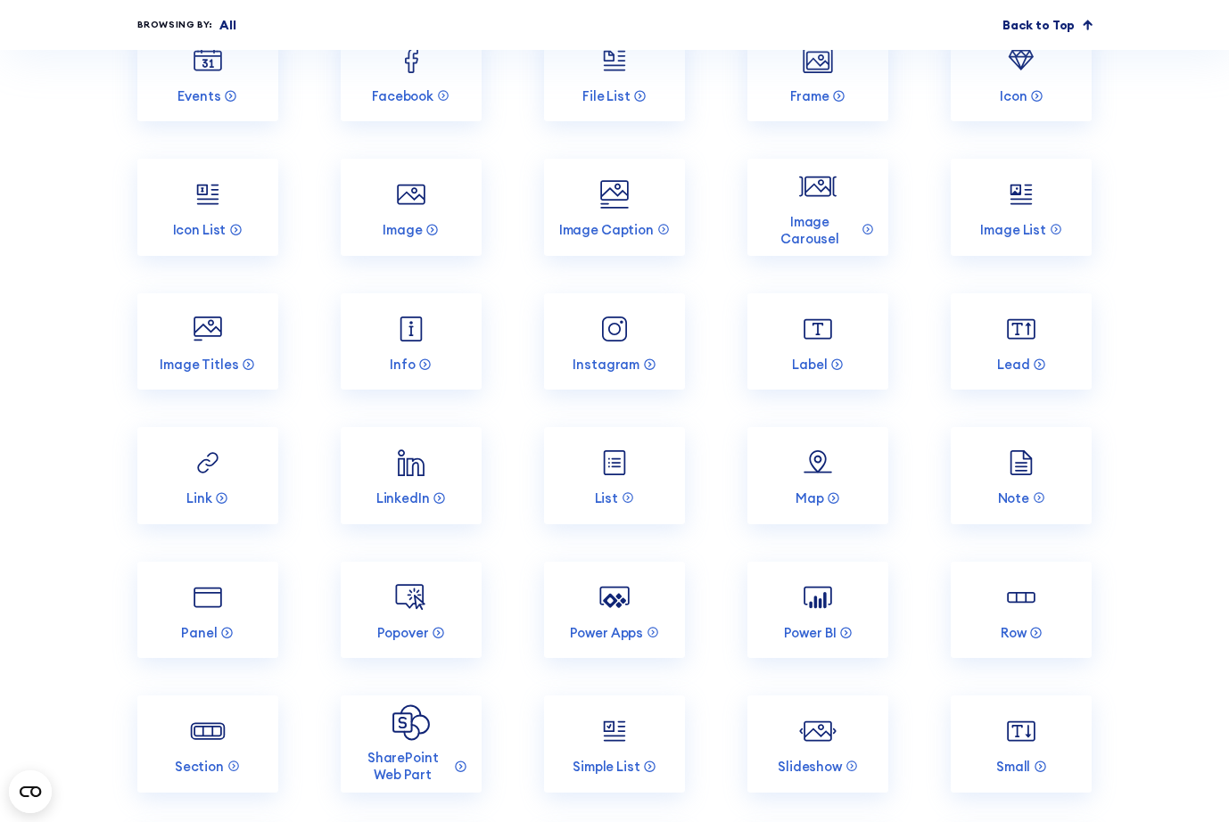
scroll to position [2120, 0]
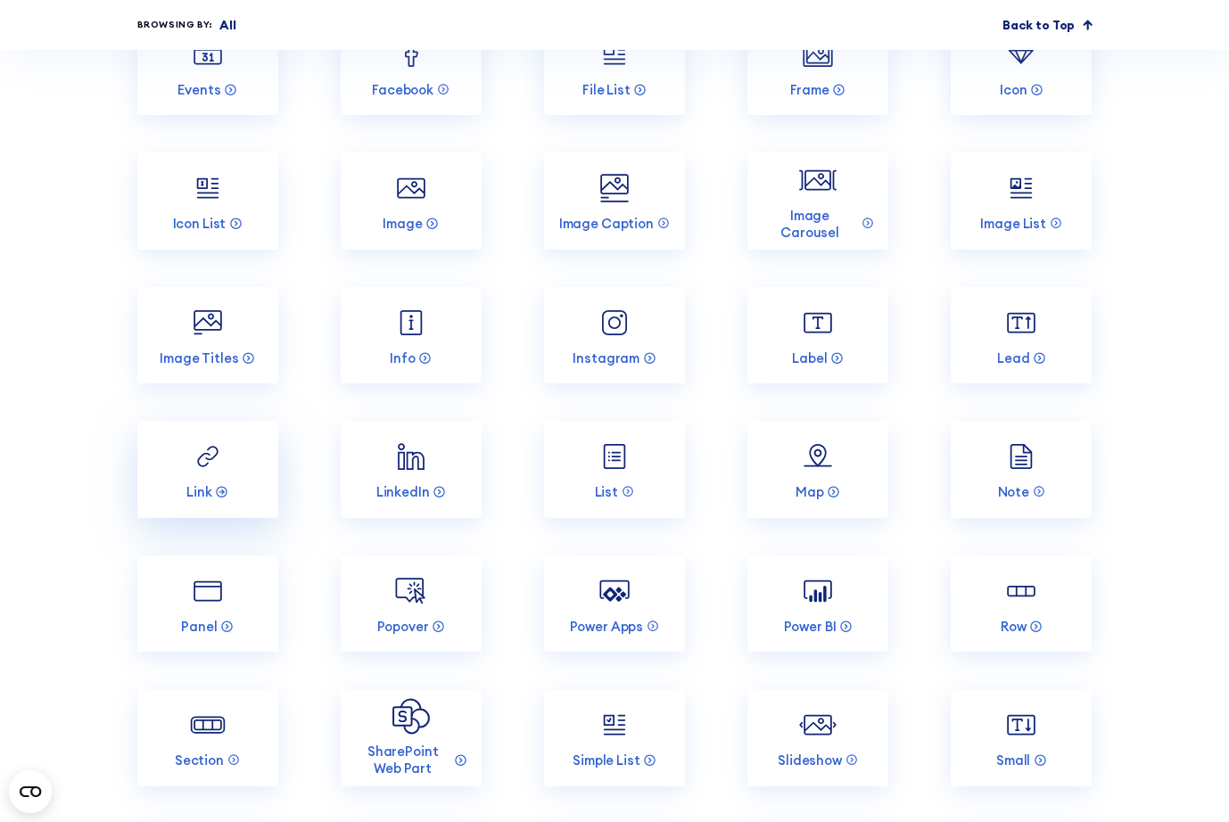
click at [207, 460] on img at bounding box center [207, 456] width 37 height 37
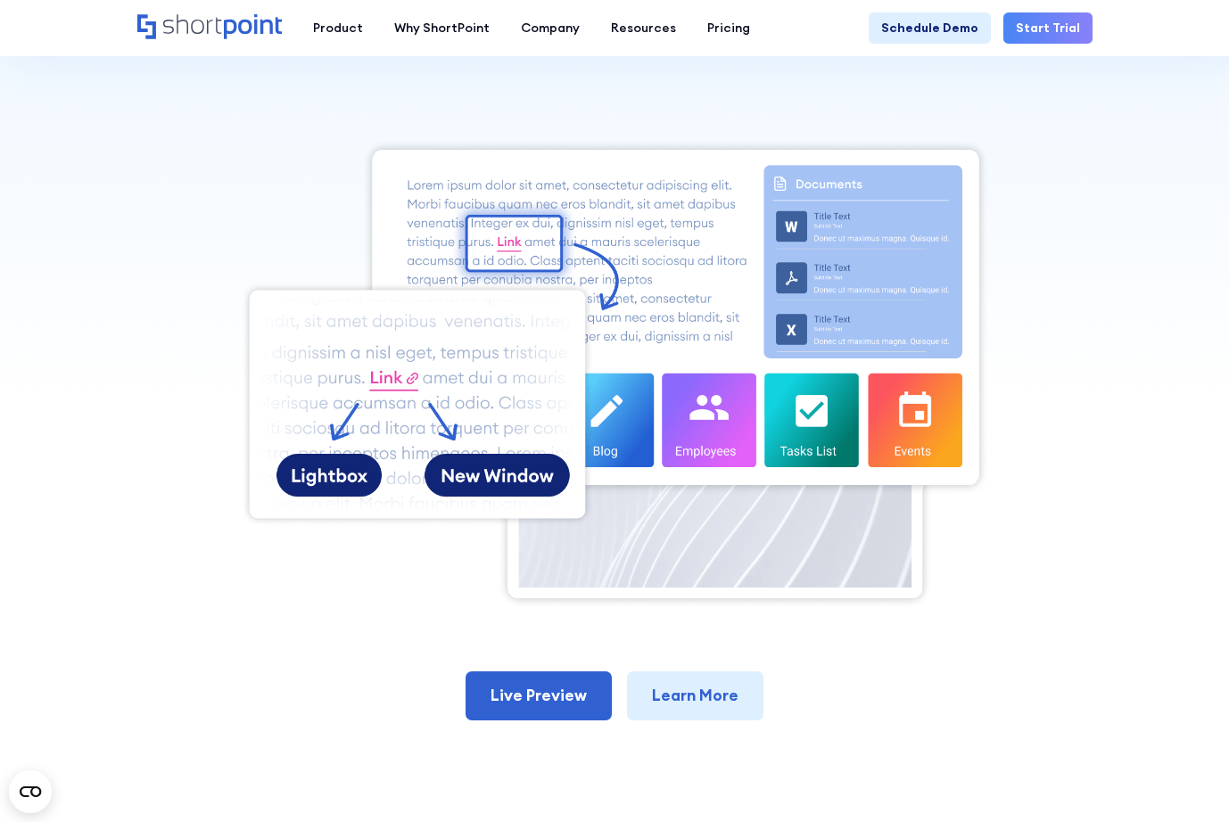
scroll to position [282, 0]
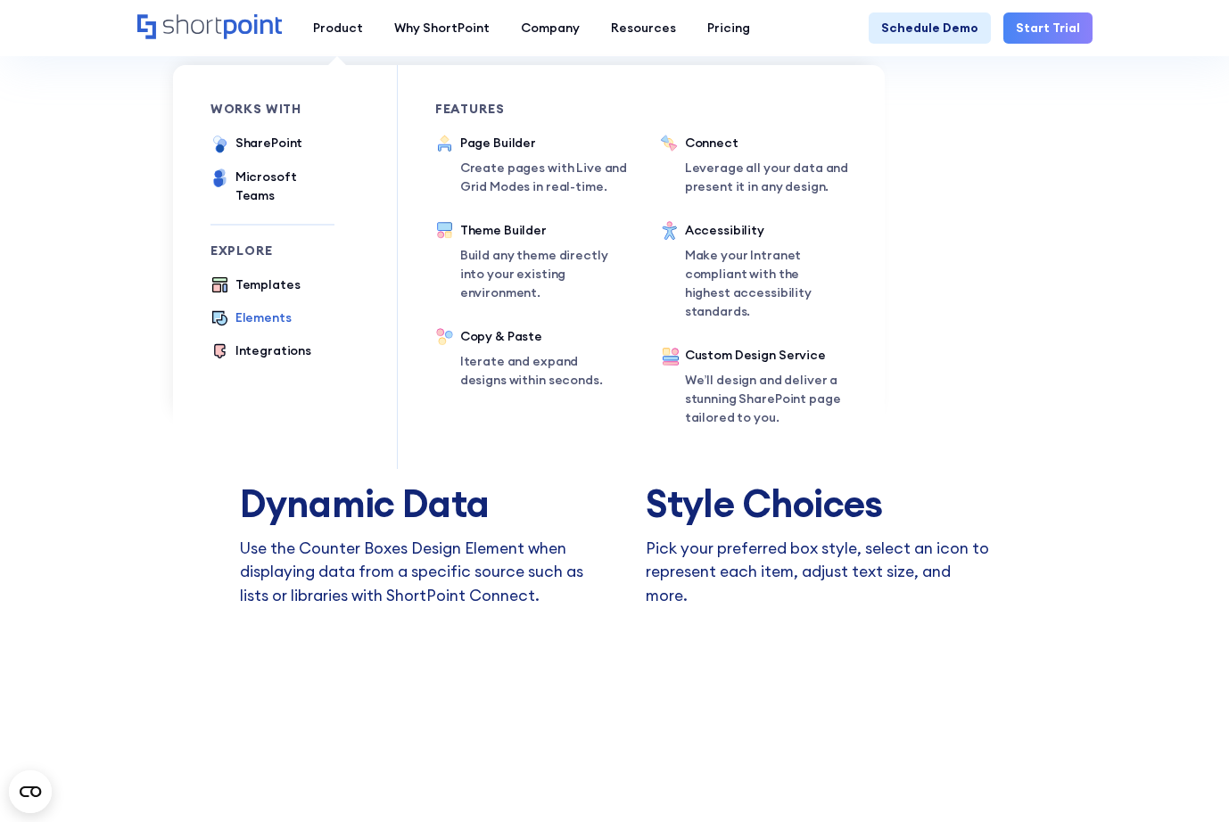
click at [259, 308] on div "Elements" at bounding box center [263, 317] width 56 height 19
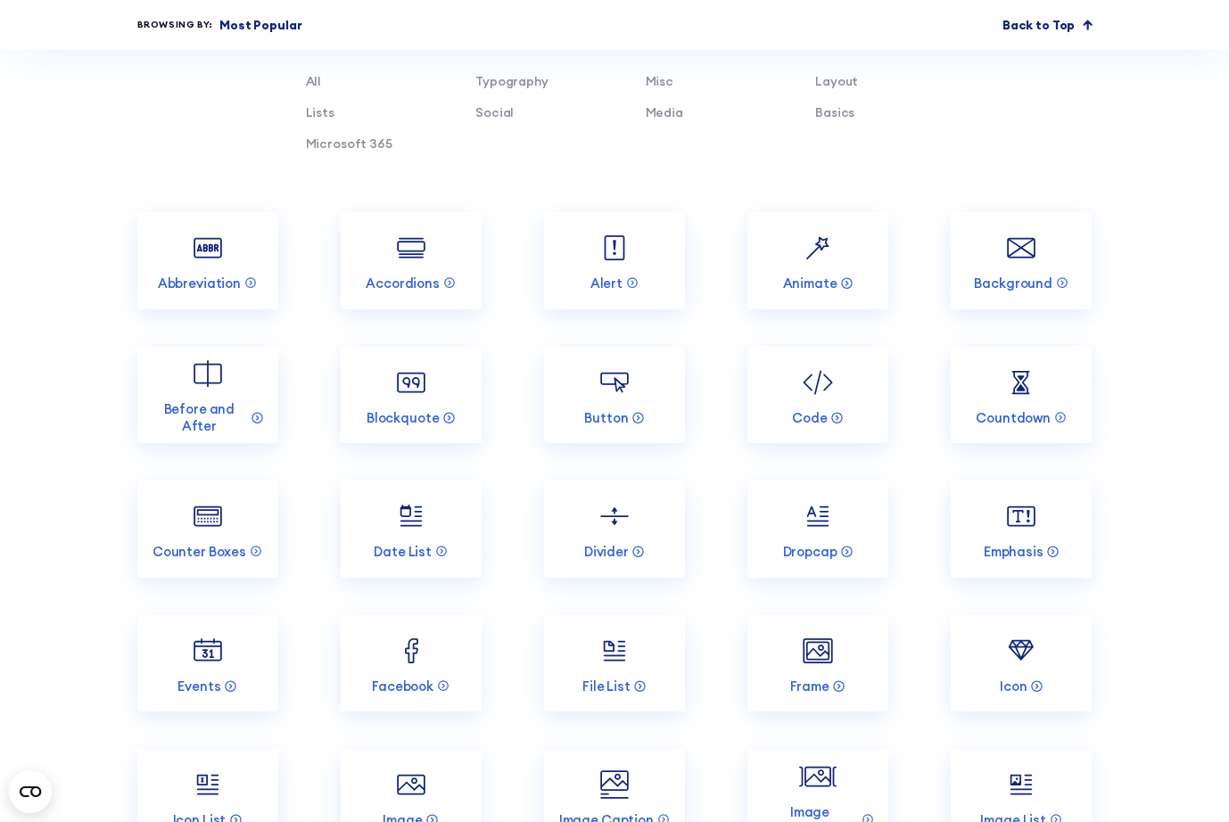
scroll to position [1525, 0]
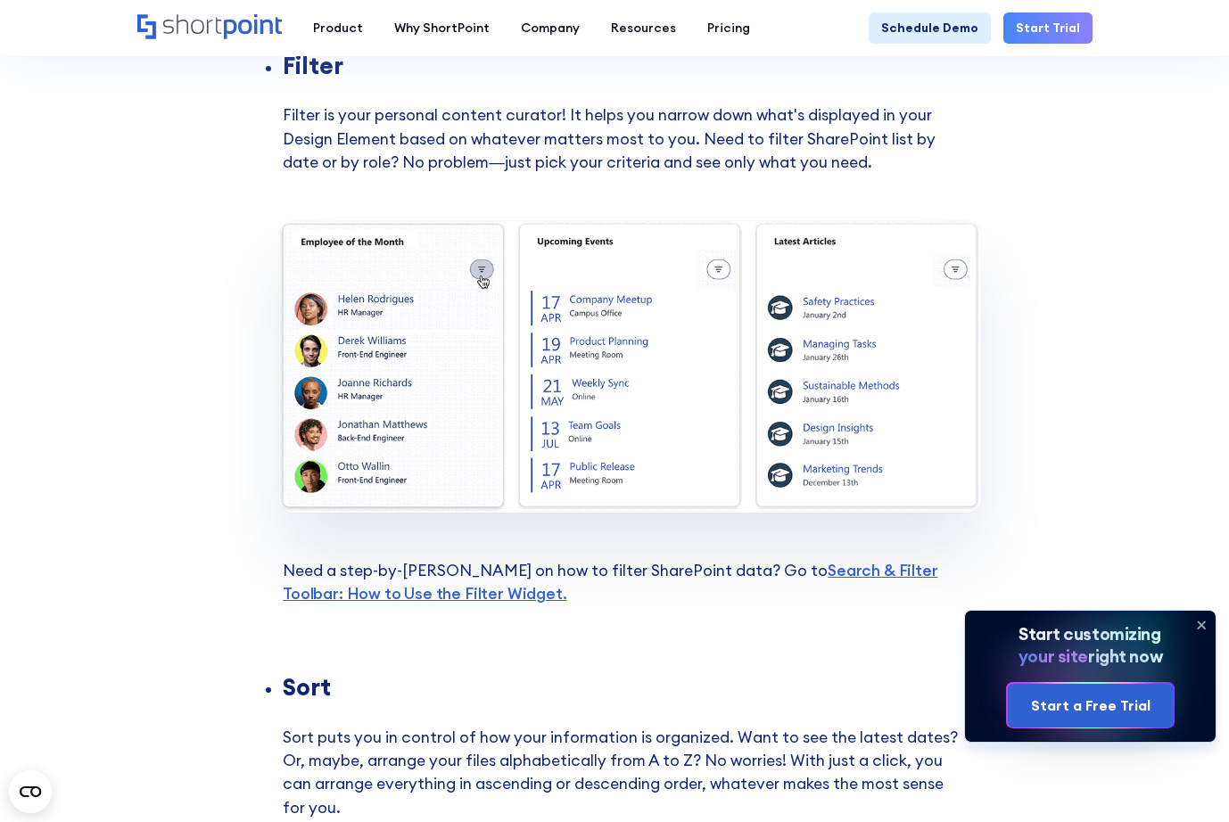
scroll to position [2331, 0]
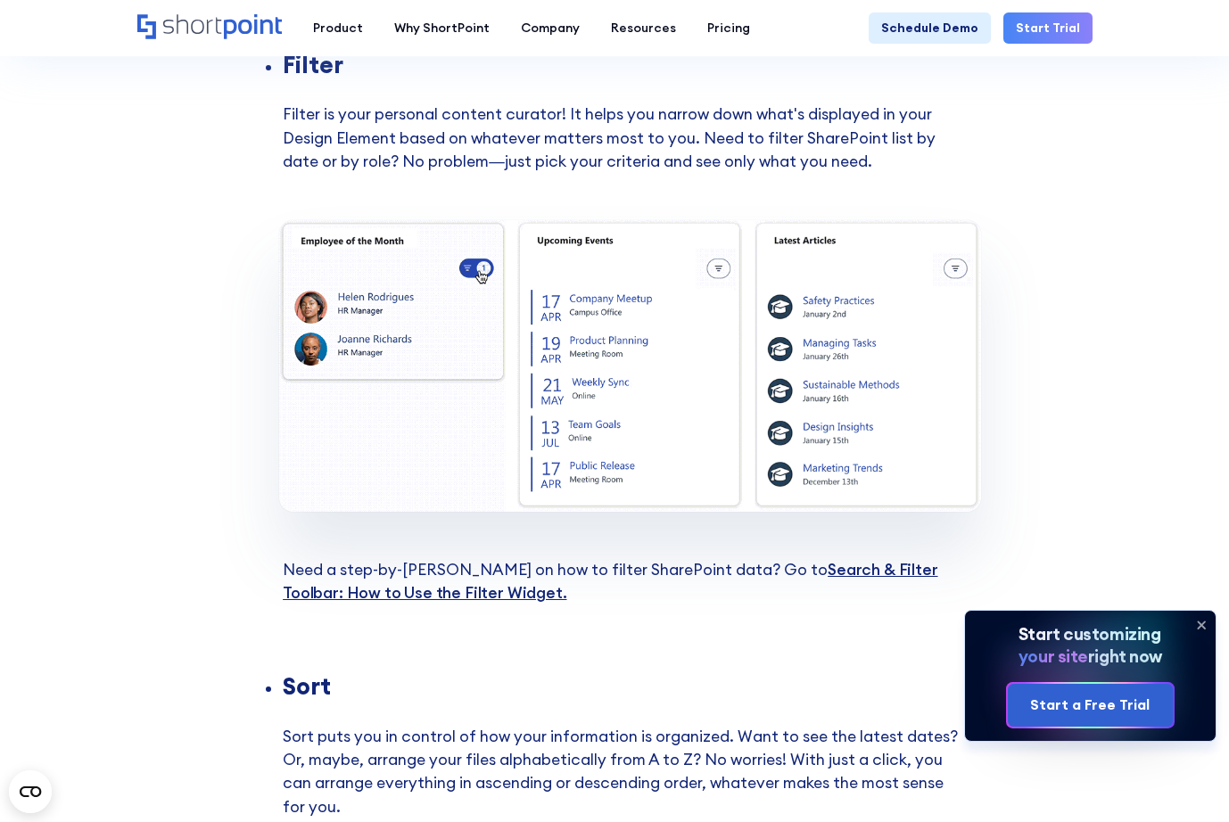
click at [325, 597] on link "Search & Filter Toolbar: How to Use the Filter Widget. ‍" at bounding box center [610, 581] width 654 height 44
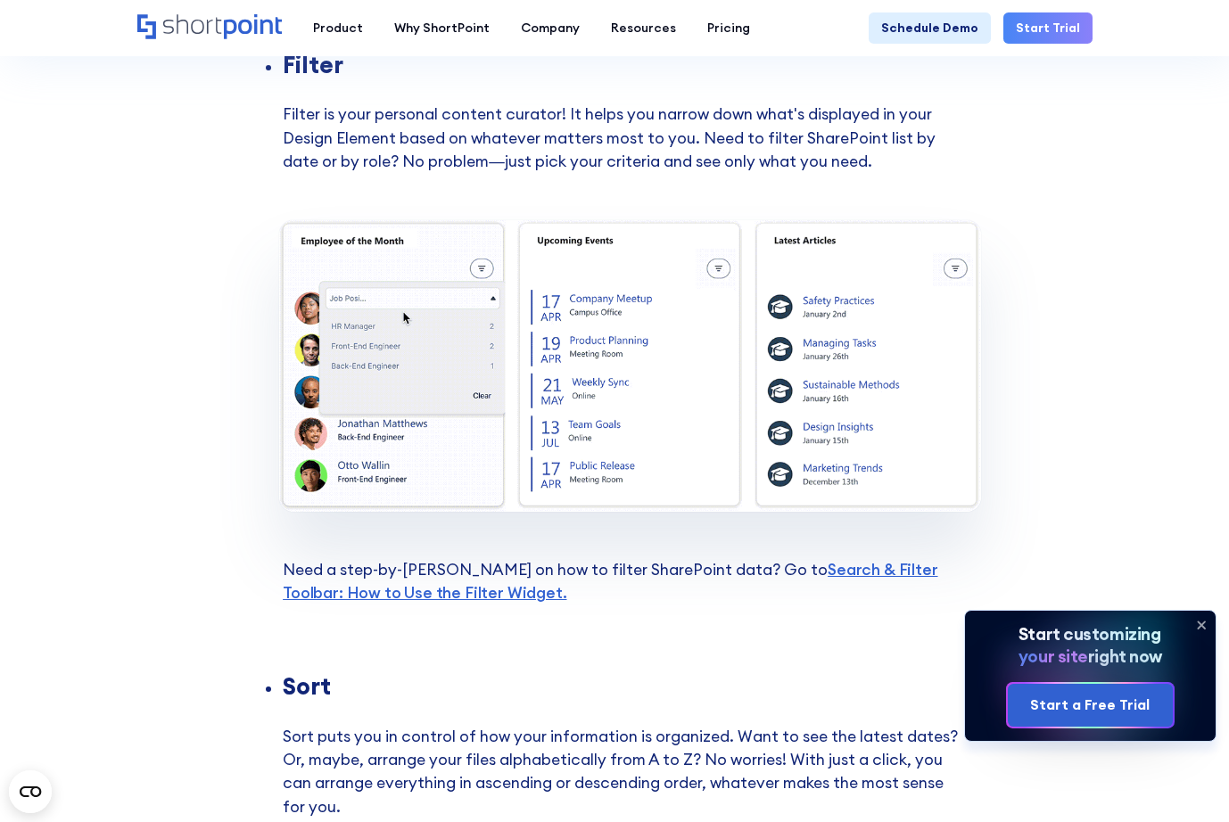
click at [1196, 623] on icon at bounding box center [1201, 625] width 29 height 29
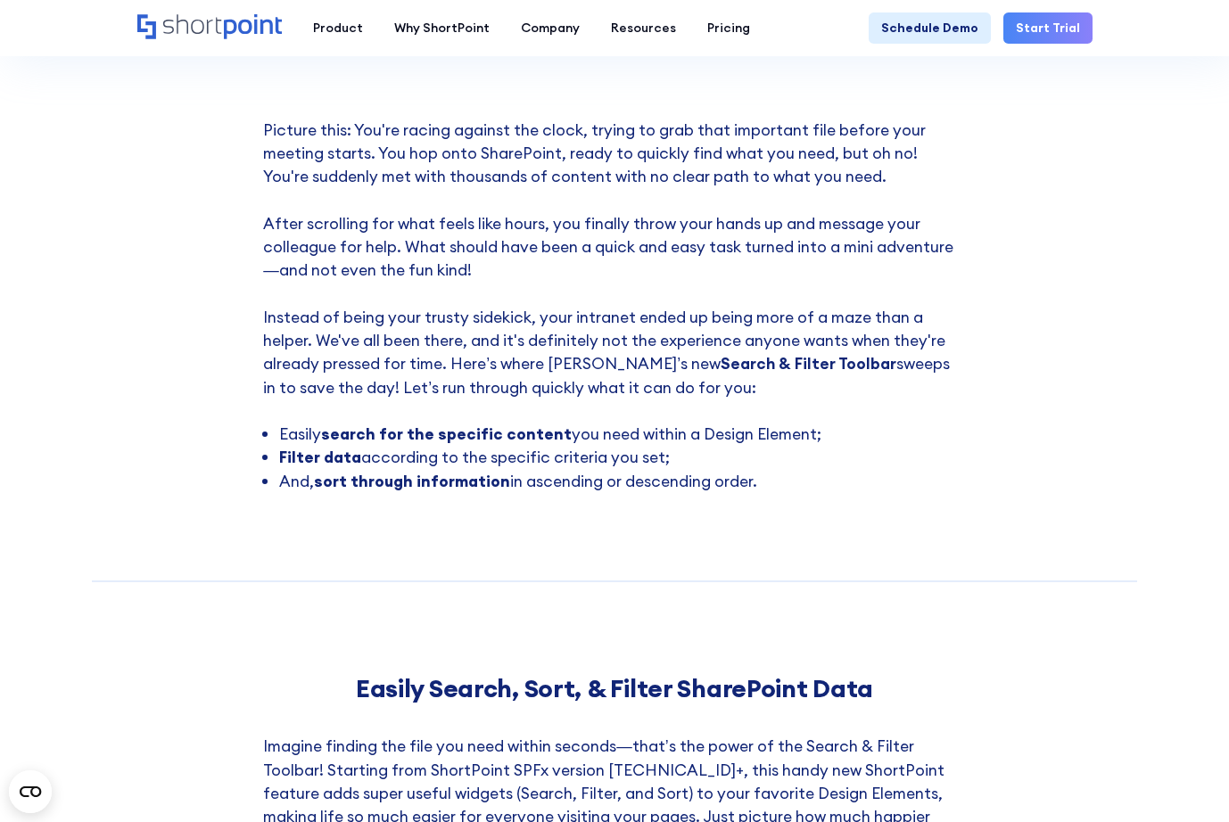
scroll to position [0, 0]
